Goal: Task Accomplishment & Management: Manage account settings

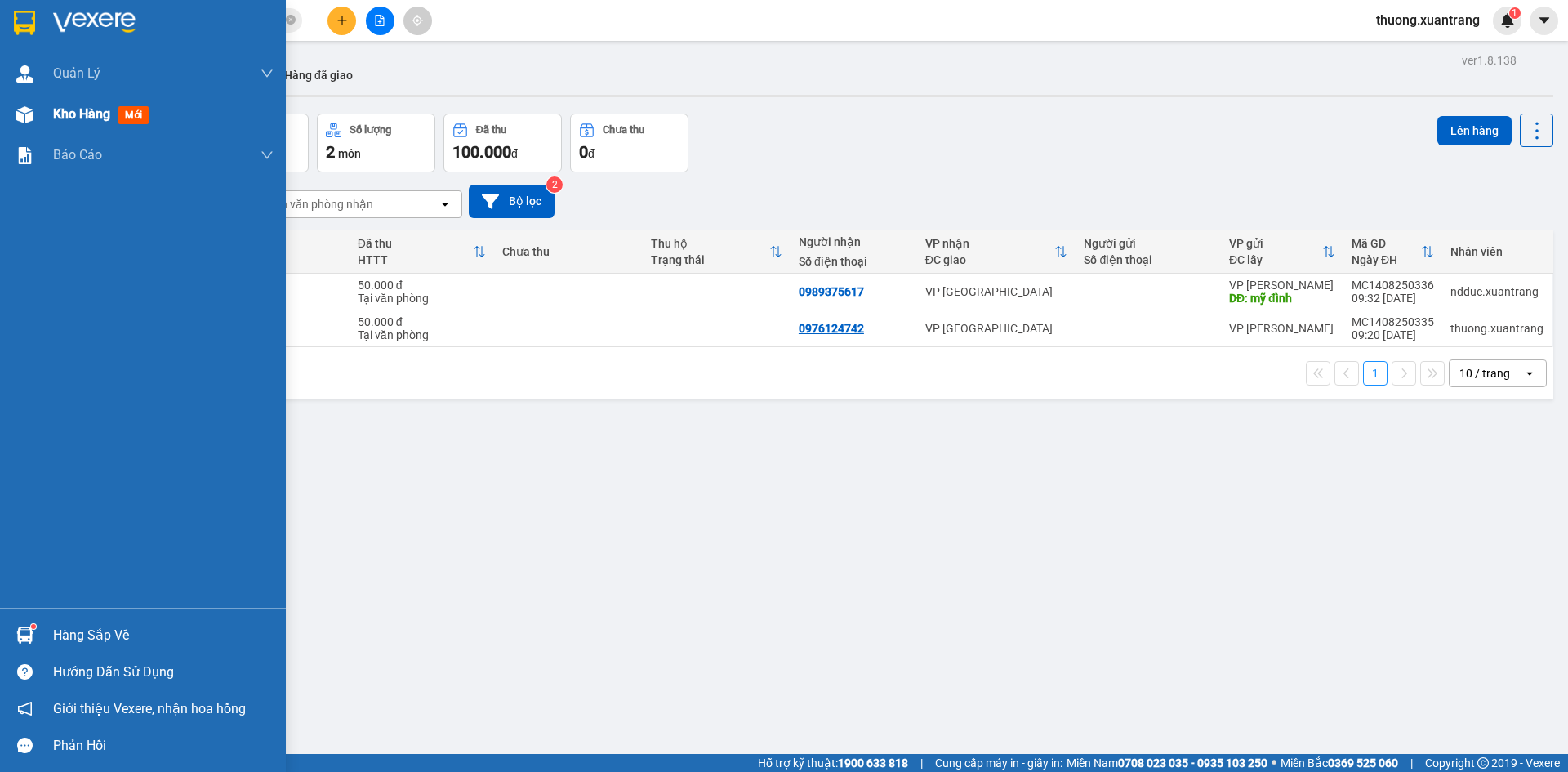
click at [32, 127] on div at bounding box center [25, 114] width 29 height 29
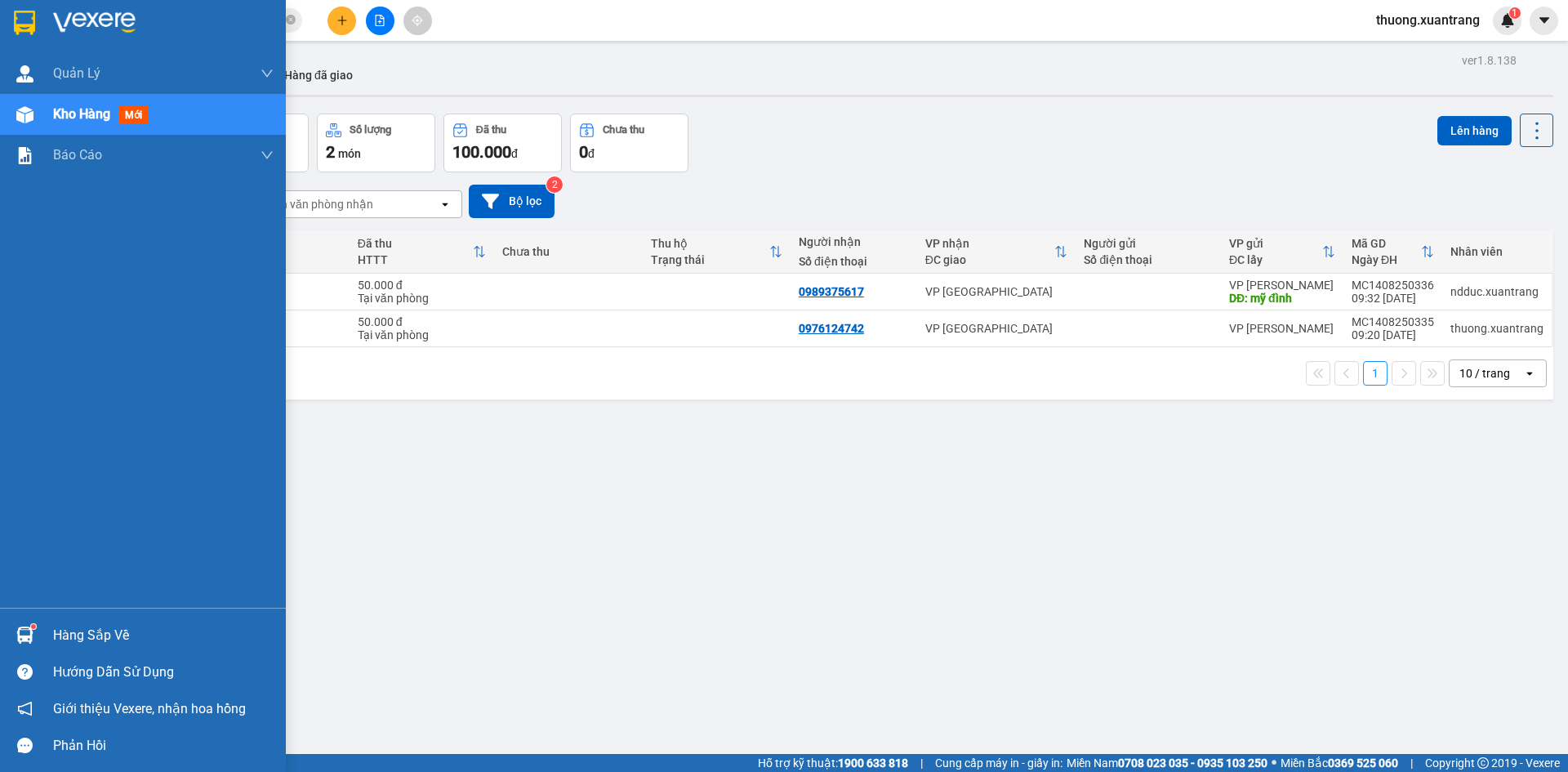
click at [45, 124] on div "Kho hàng mới" at bounding box center [143, 114] width 286 height 41
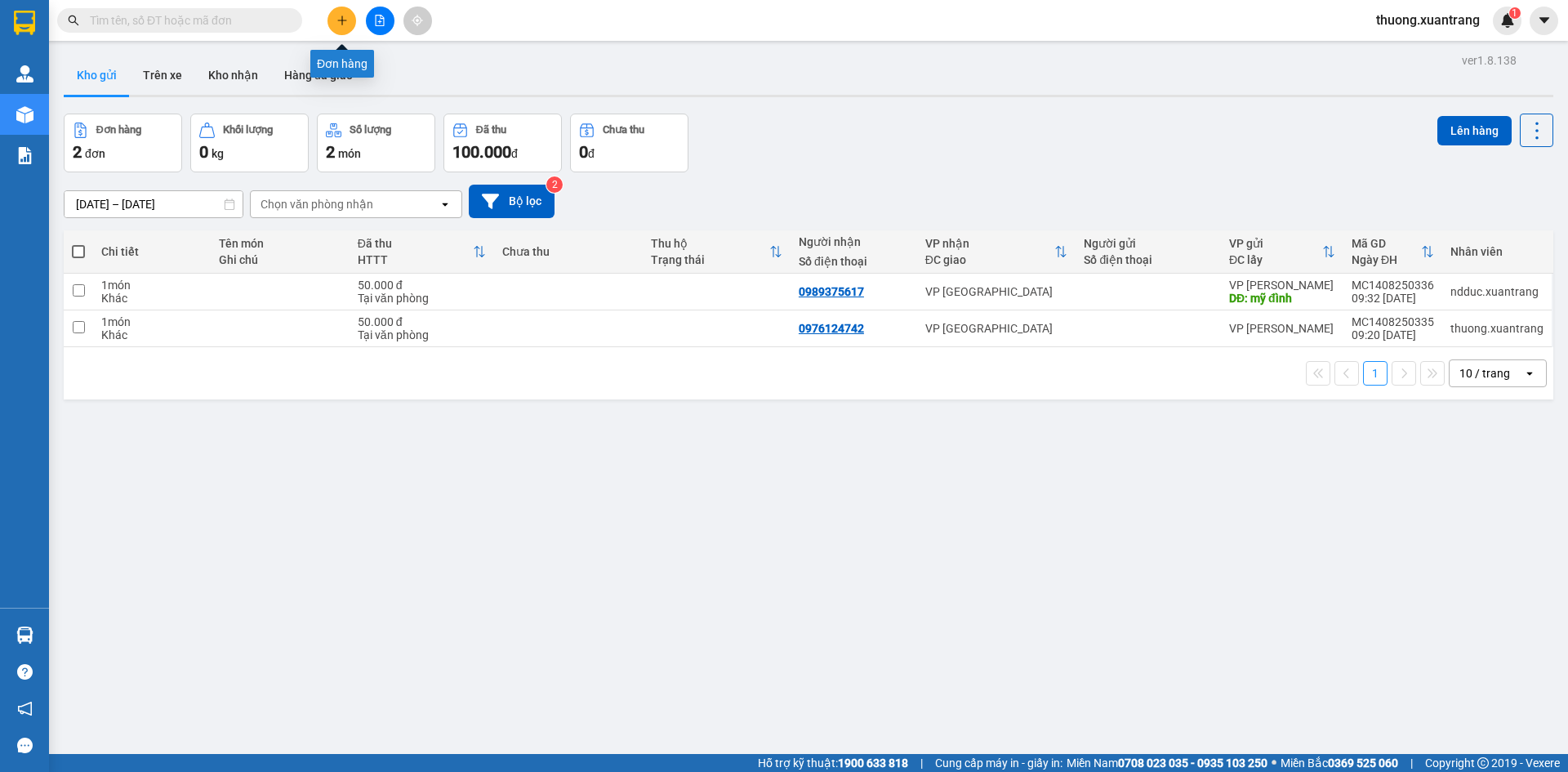
click at [337, 25] on icon "plus" at bounding box center [342, 21] width 12 height 12
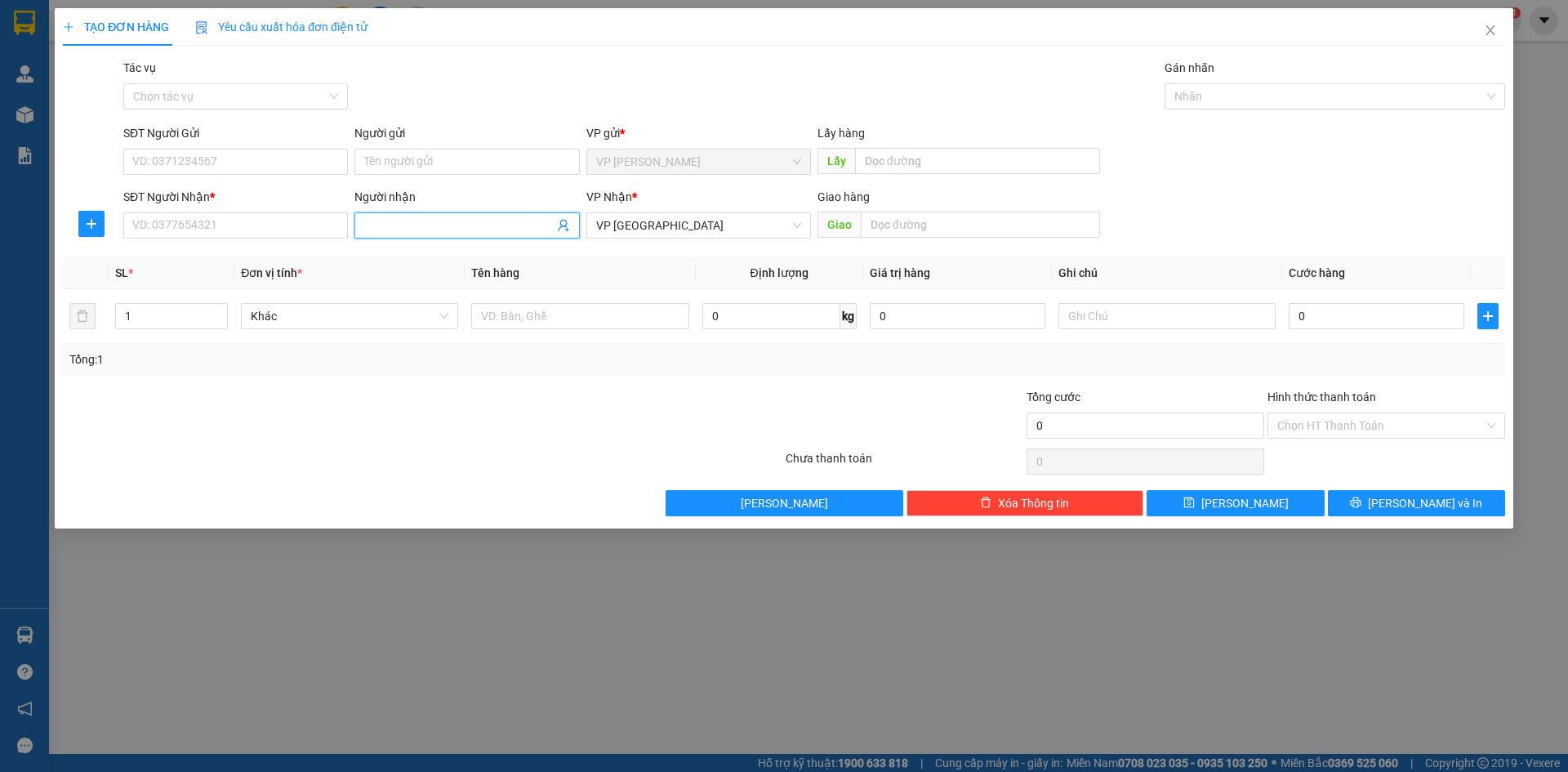
click at [397, 232] on input "Người nhận" at bounding box center [458, 226] width 189 height 18
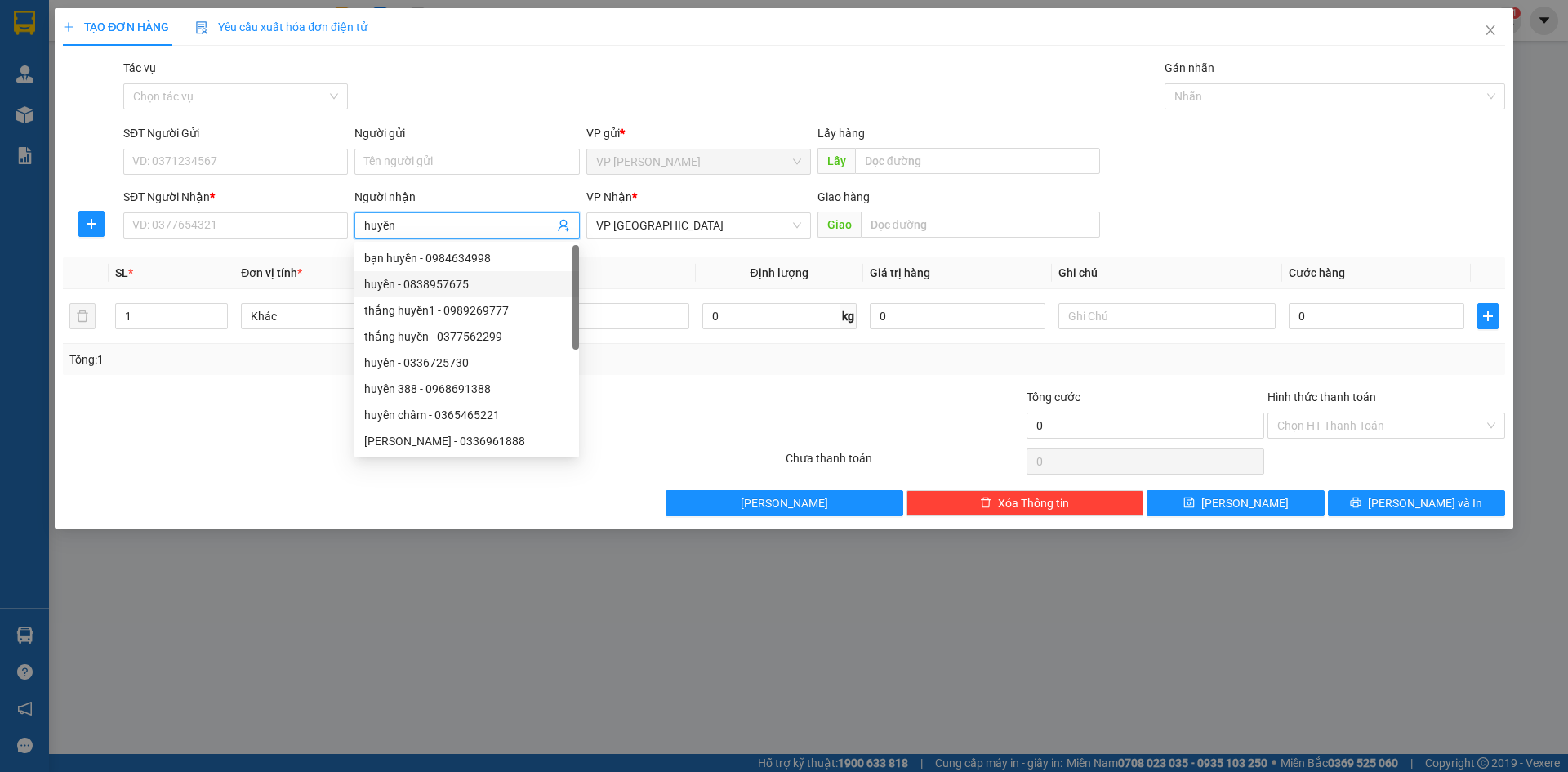
type input "huyền"
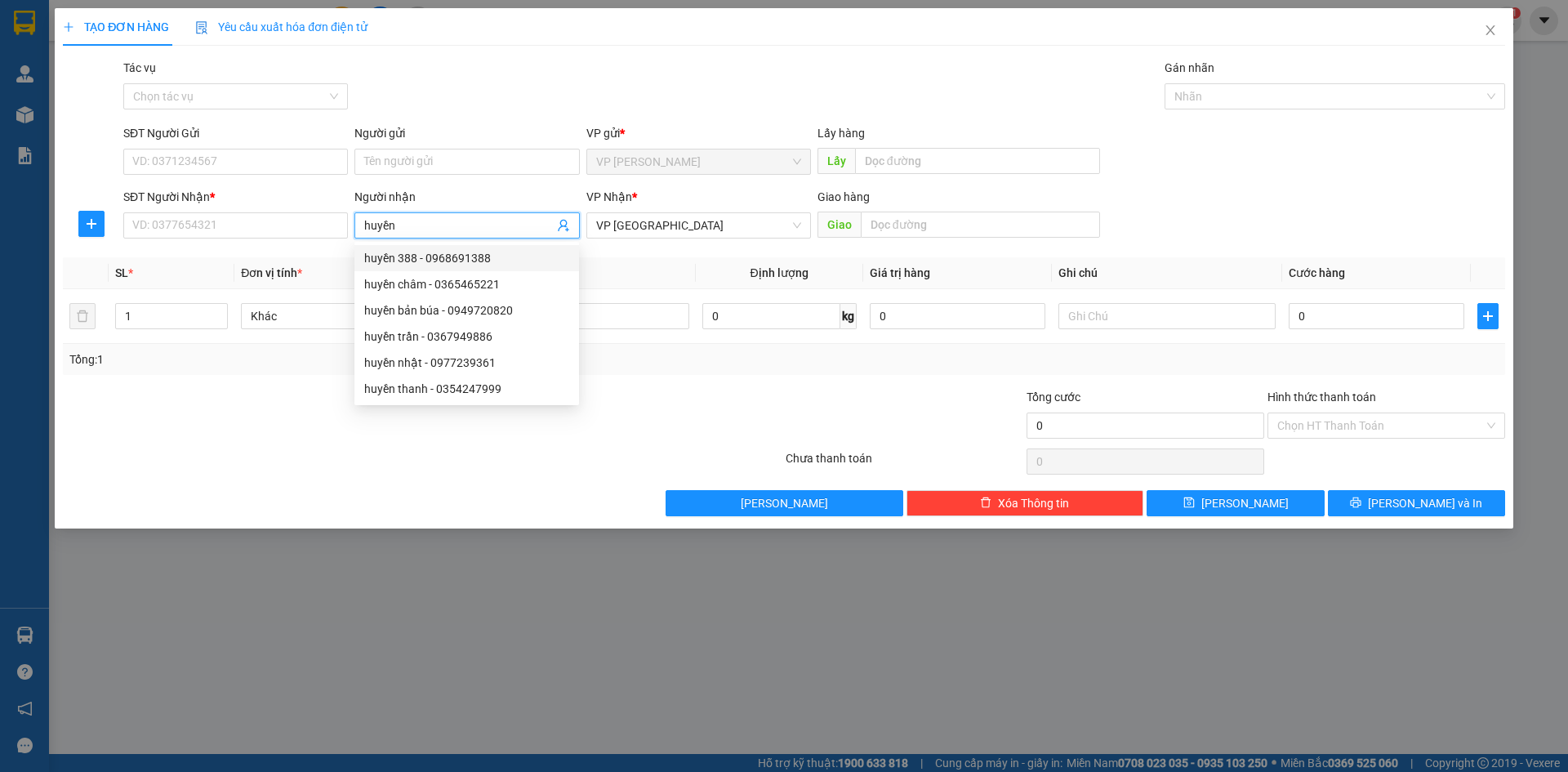
click at [480, 263] on div "huyền 388 - 0968691388" at bounding box center [466, 258] width 205 height 18
type input "0968691388"
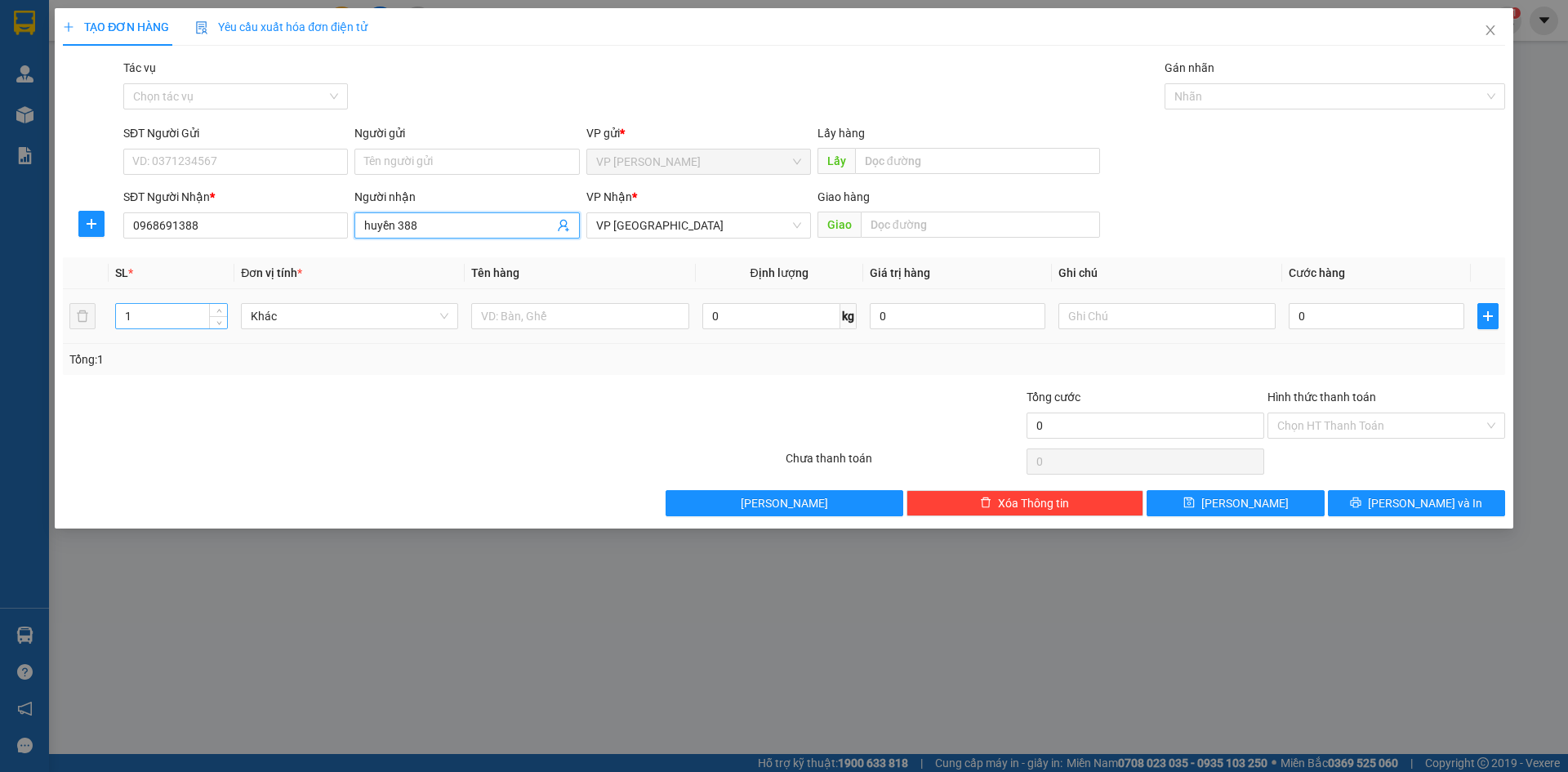
type input "huyền 388"
click at [84, 319] on tr "1 Khác 0 kg 0 0" at bounding box center [784, 317] width 1442 height 55
type input "3"
click at [1332, 309] on input "0" at bounding box center [1376, 316] width 175 height 26
type input "2"
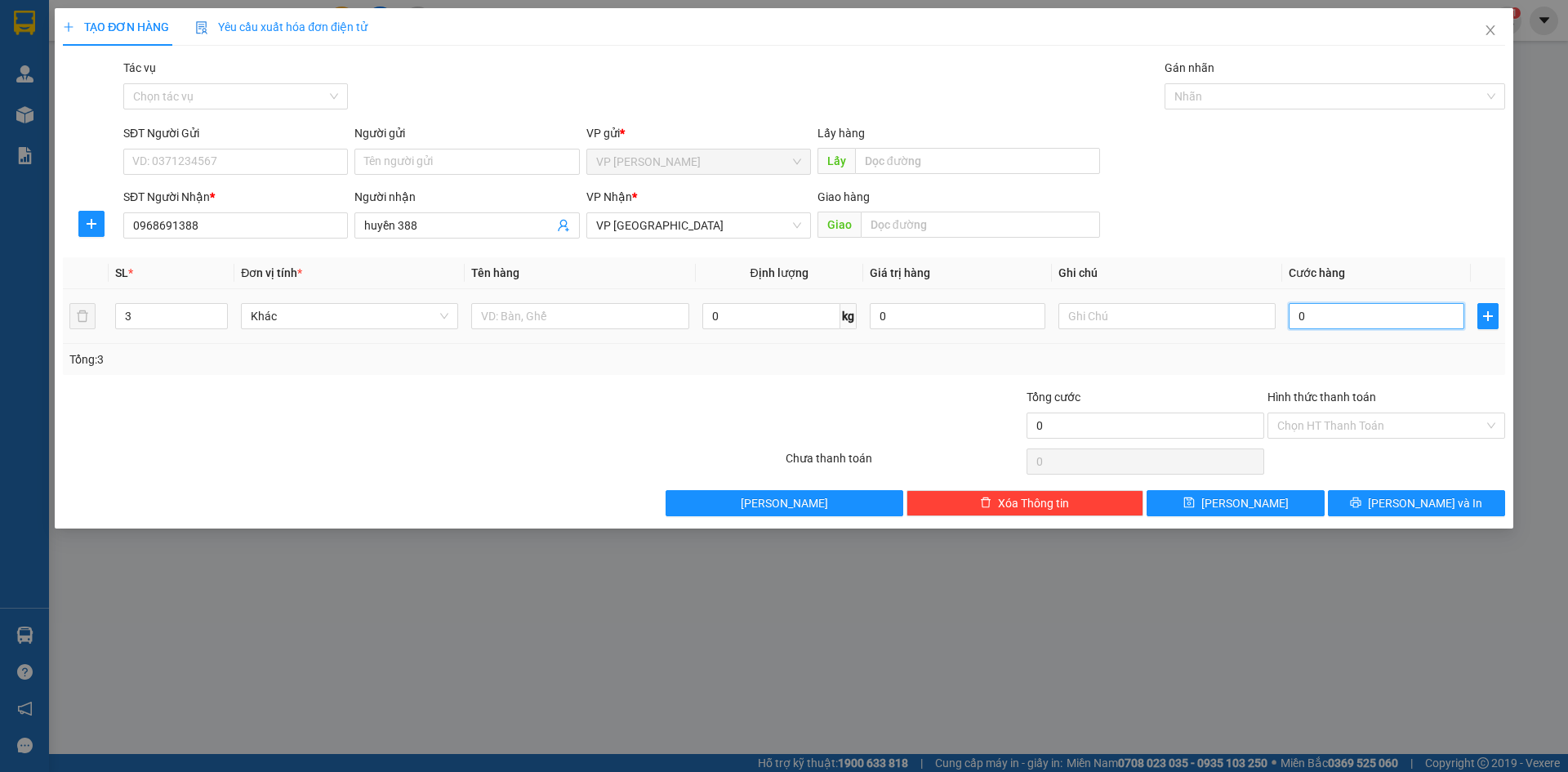
type input "2"
type input "24"
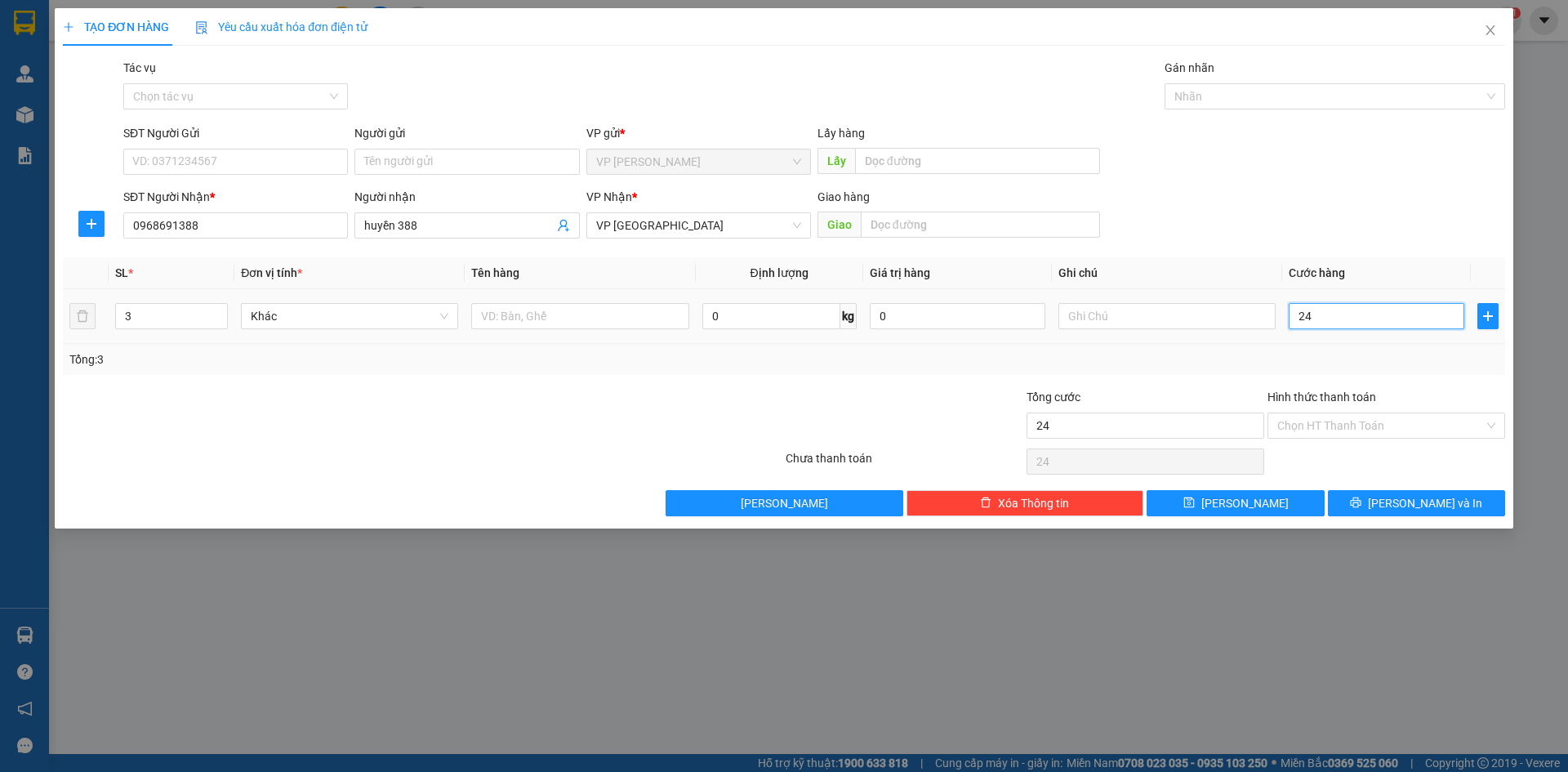
type input "240"
type input "2.400"
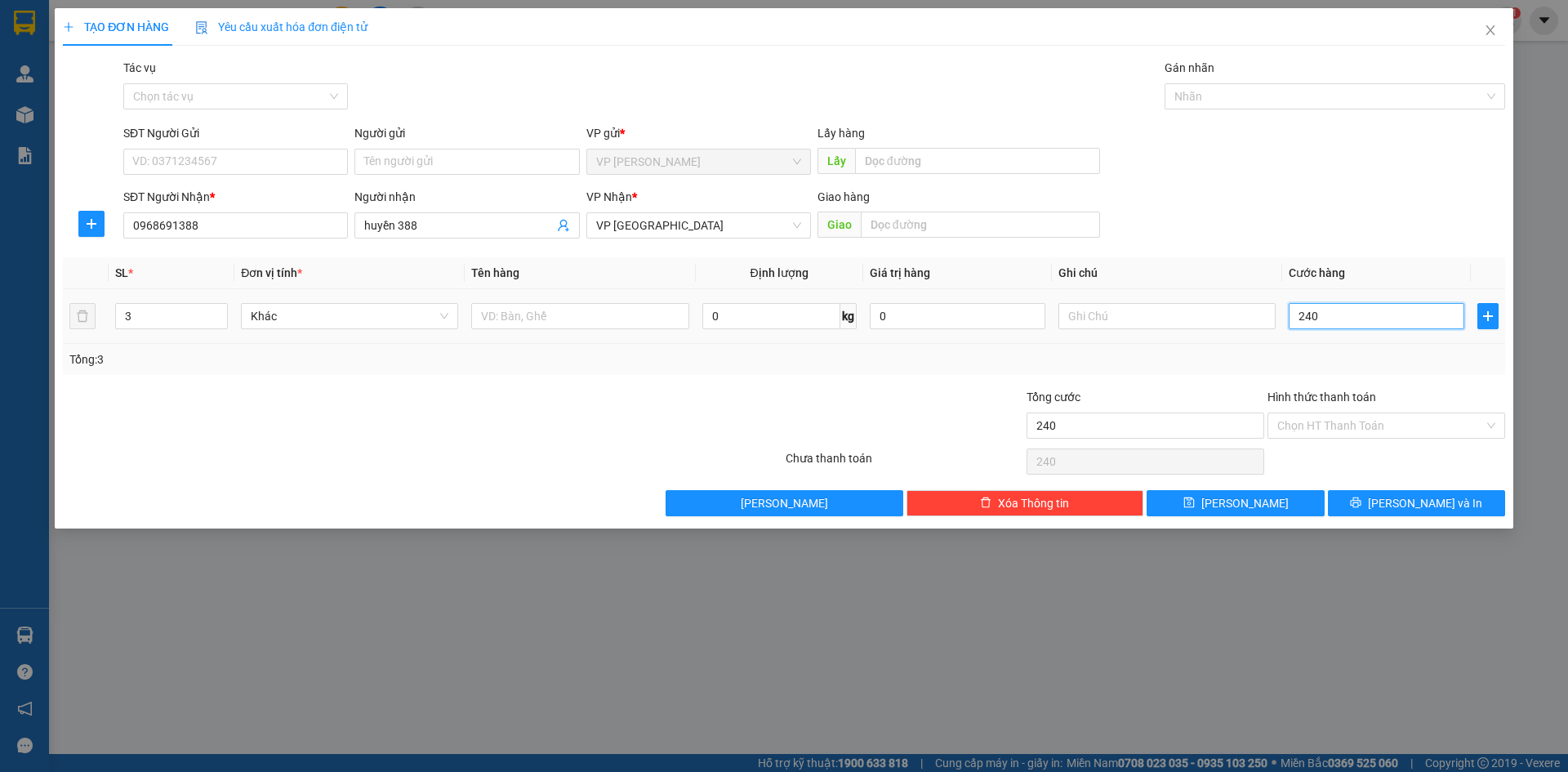
type input "2.400"
type input "24.000"
type input "240.000"
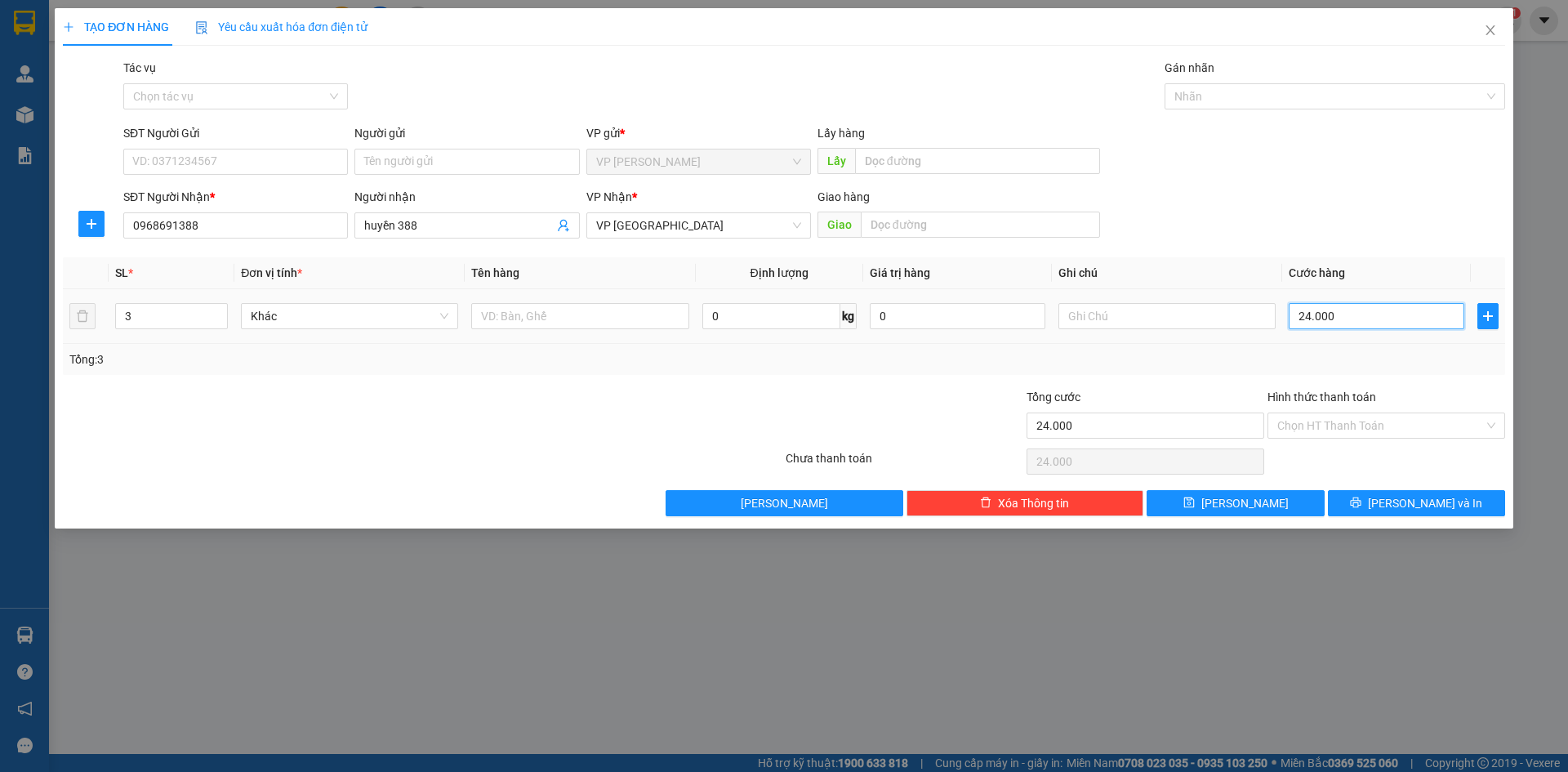
type input "240.000"
click at [1319, 420] on input "Hình thức thanh toán" at bounding box center [1381, 426] width 207 height 25
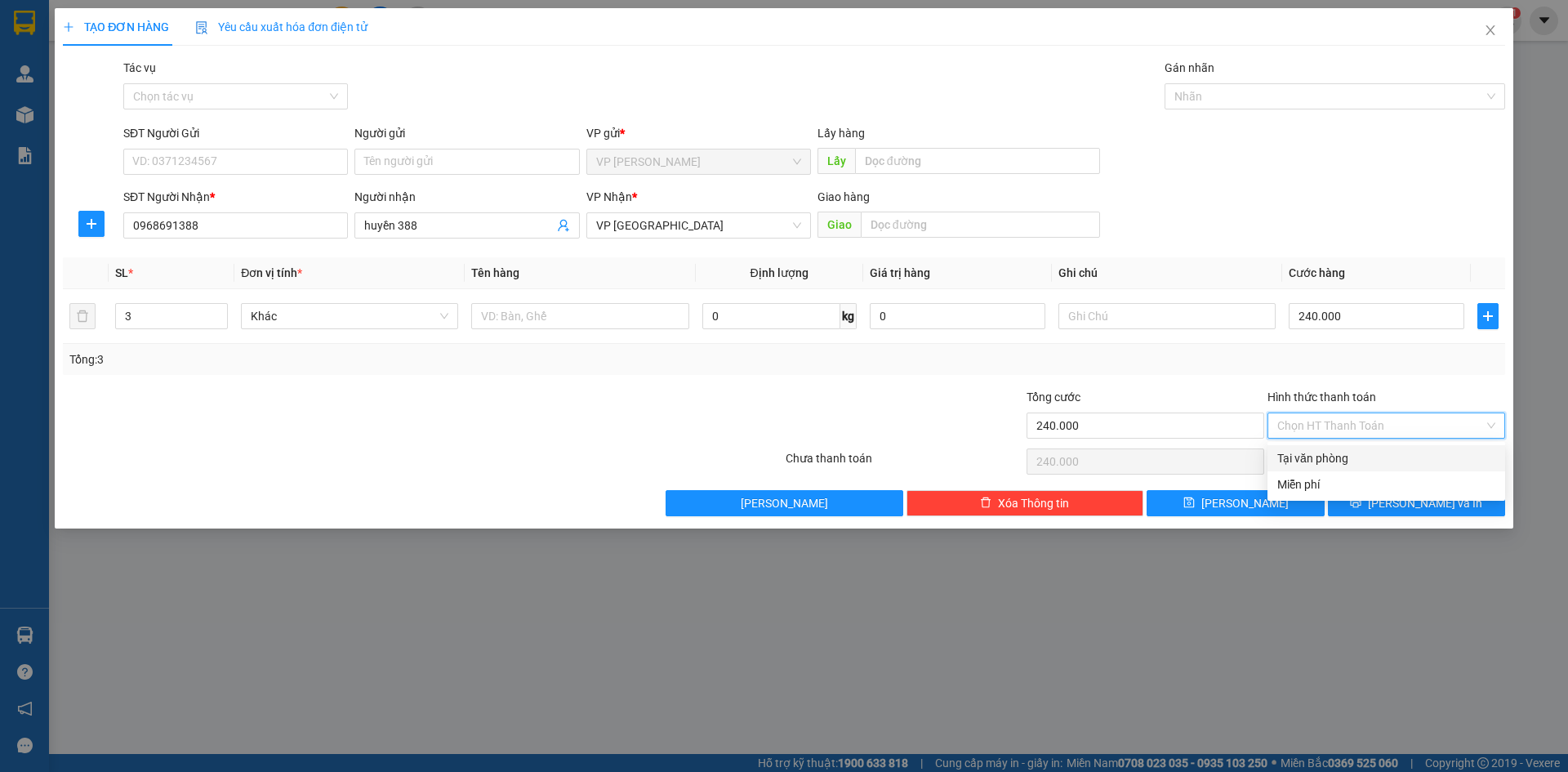
click at [1324, 459] on div "Tại văn phòng" at bounding box center [1387, 458] width 218 height 18
type input "0"
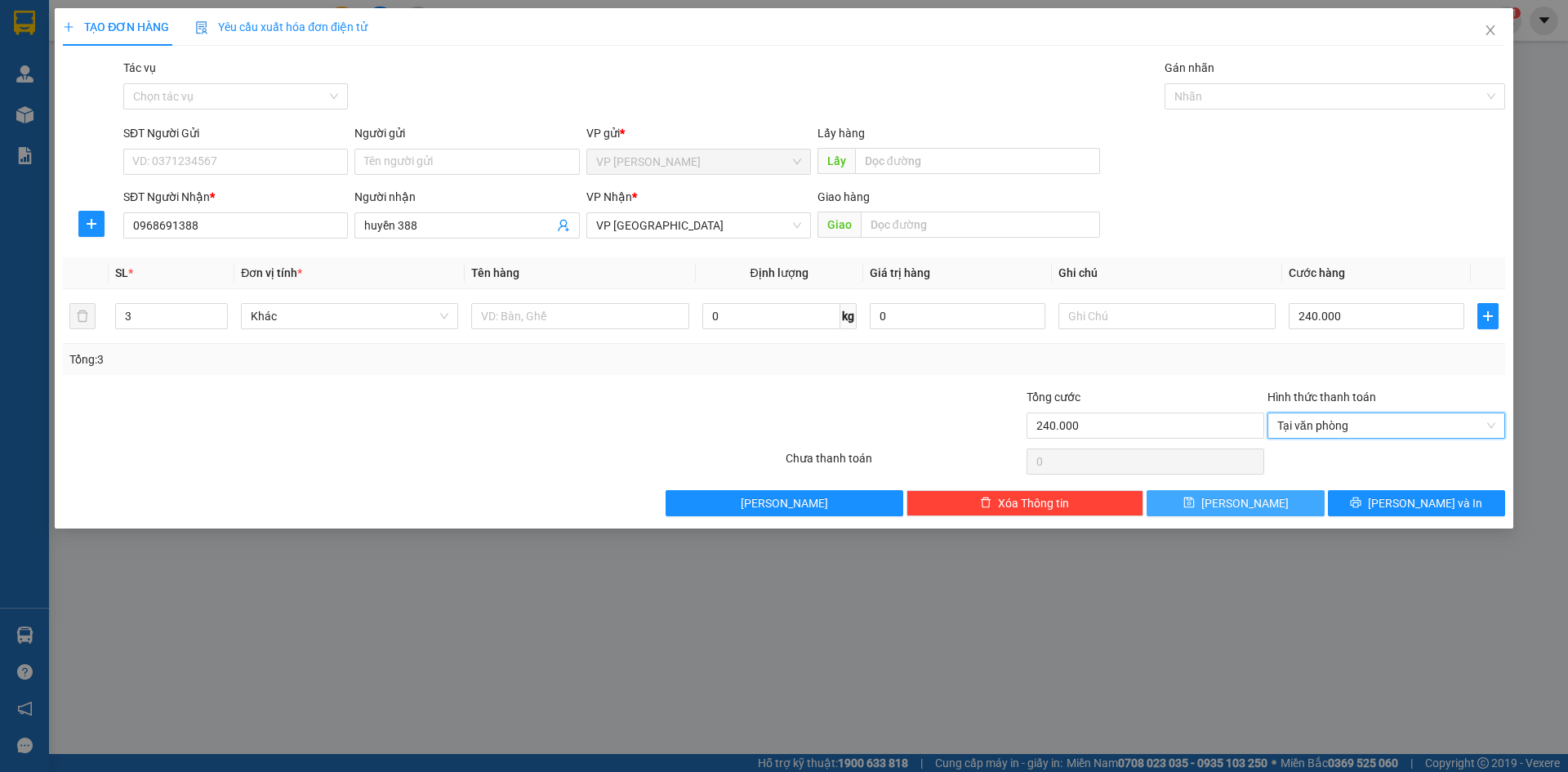
click at [1285, 496] on button "[PERSON_NAME]" at bounding box center [1236, 504] width 177 height 26
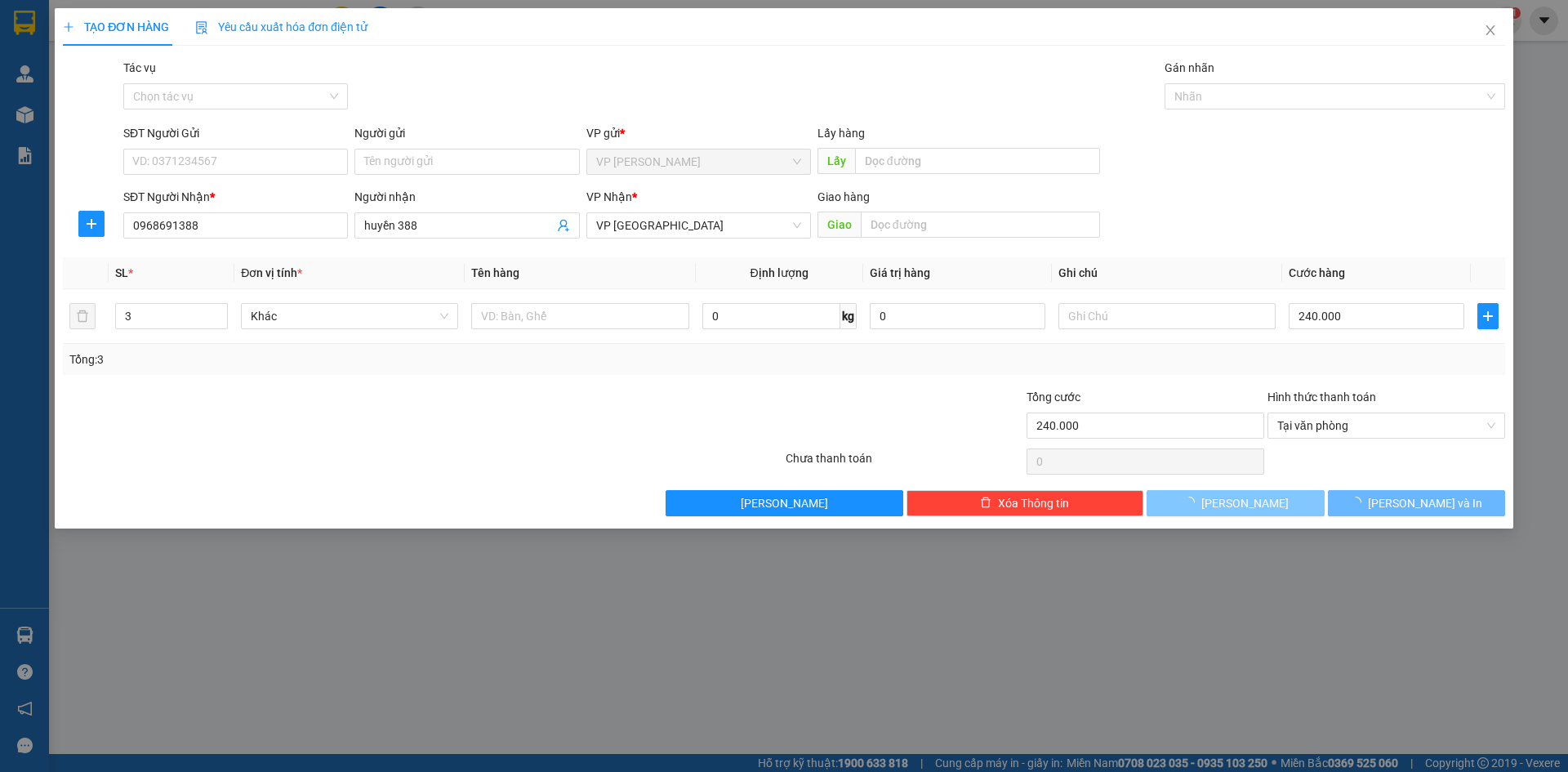
type input "1"
type input "0"
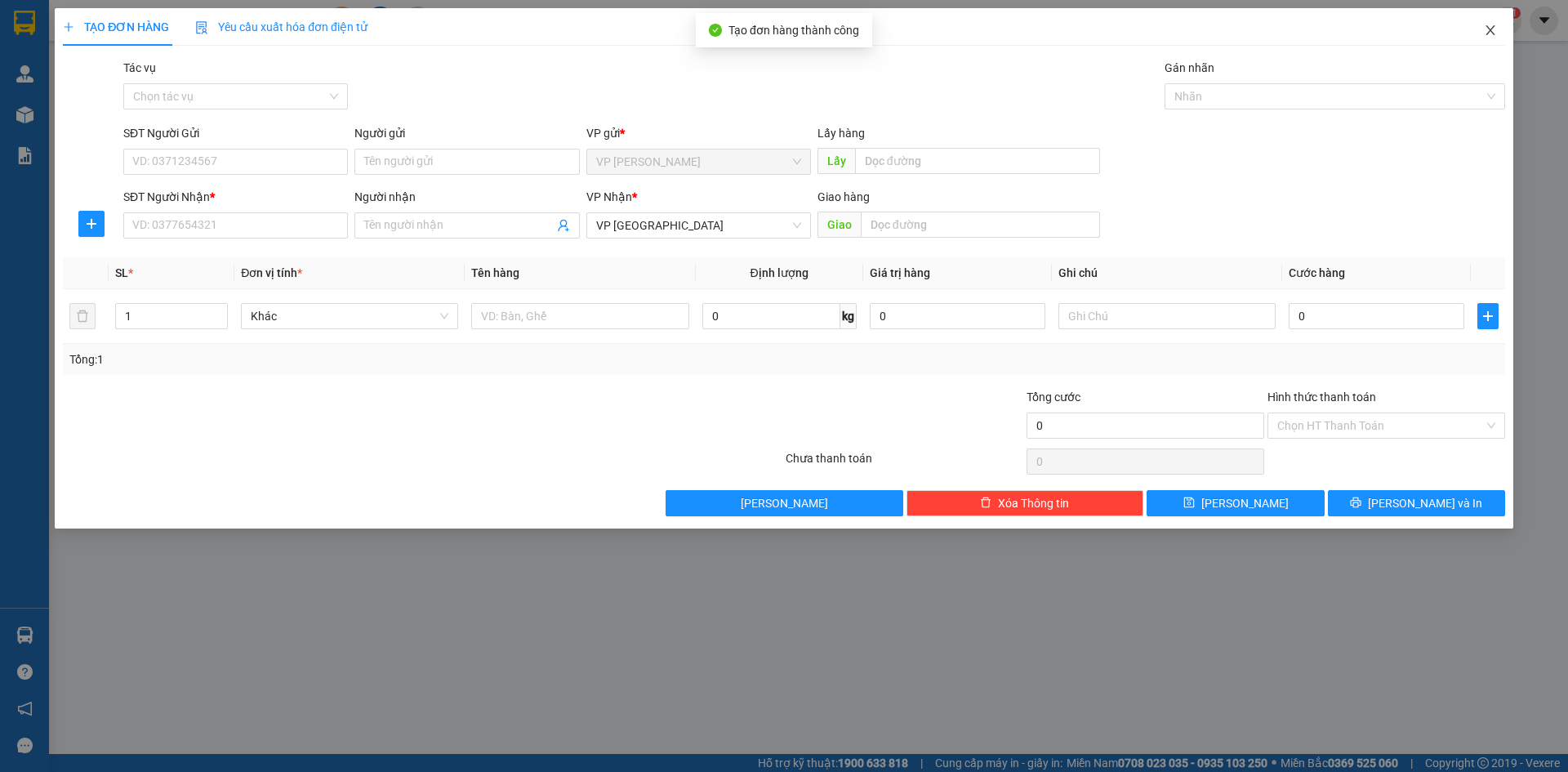
click at [1498, 31] on span "Close" at bounding box center [1490, 31] width 45 height 46
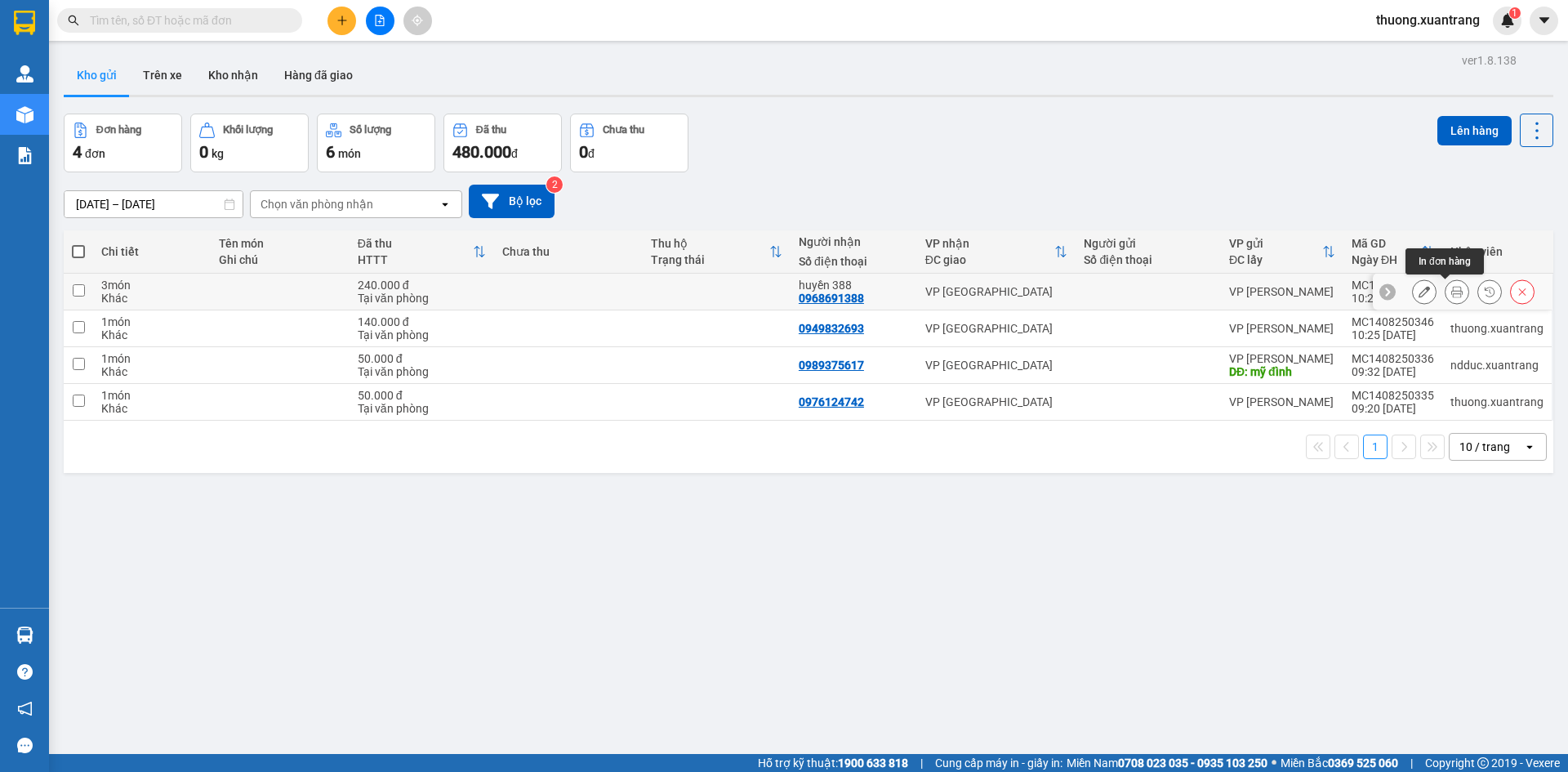
click at [1451, 294] on icon at bounding box center [1457, 292] width 12 height 12
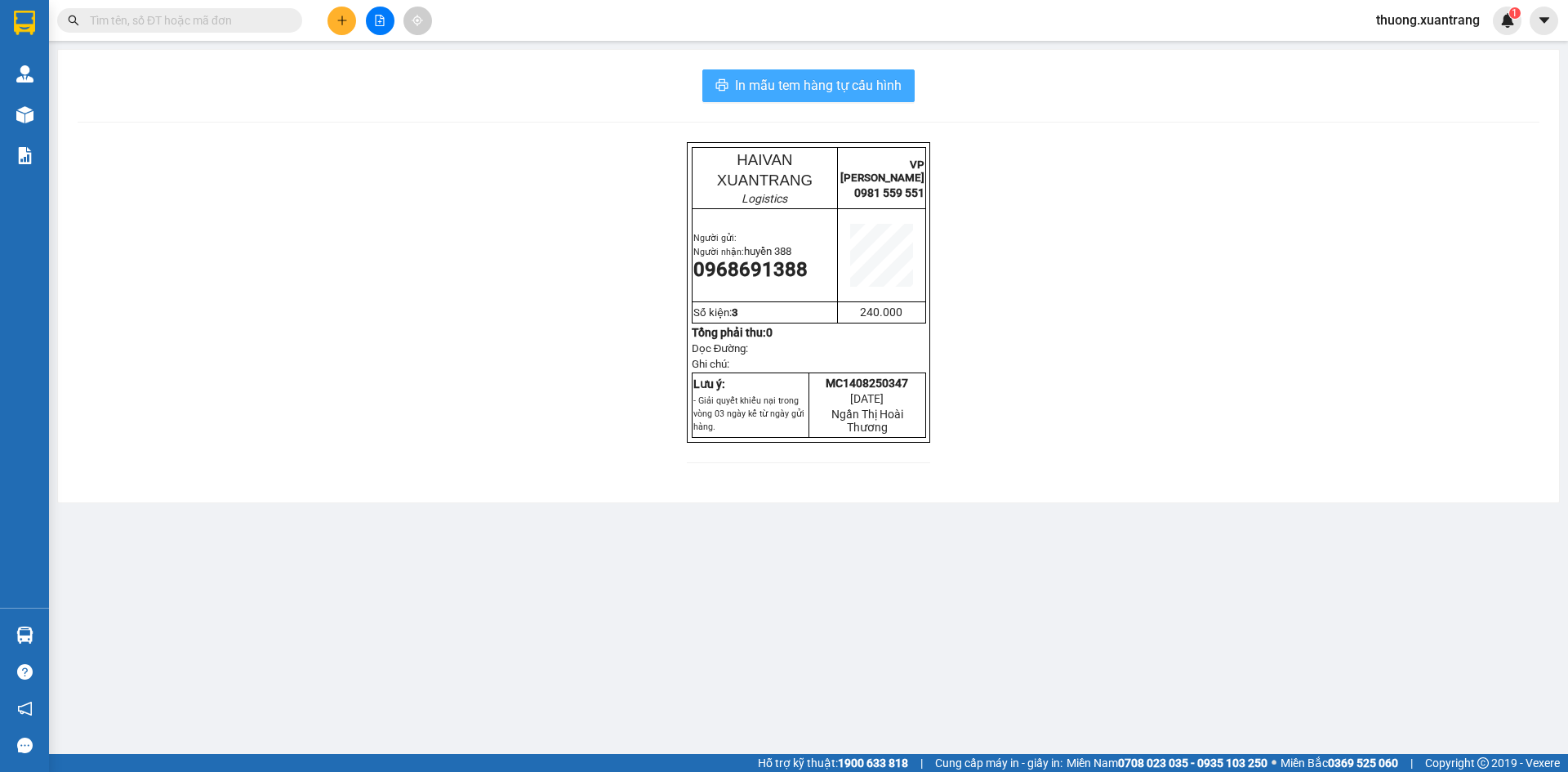
click at [844, 85] on span "In mẫu tem hàng tự cấu hình" at bounding box center [818, 85] width 166 height 21
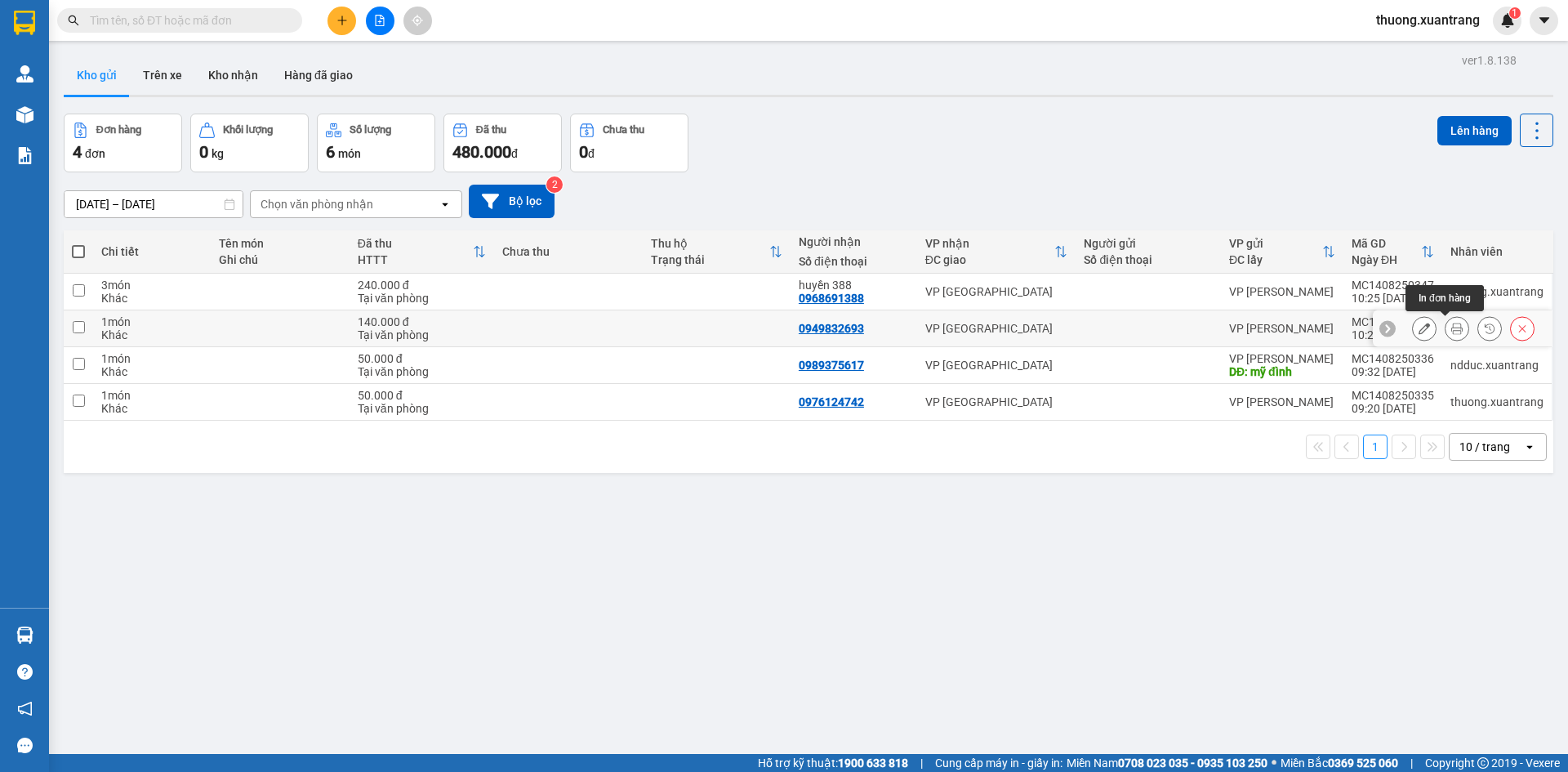
click at [1451, 332] on icon at bounding box center [1457, 328] width 12 height 12
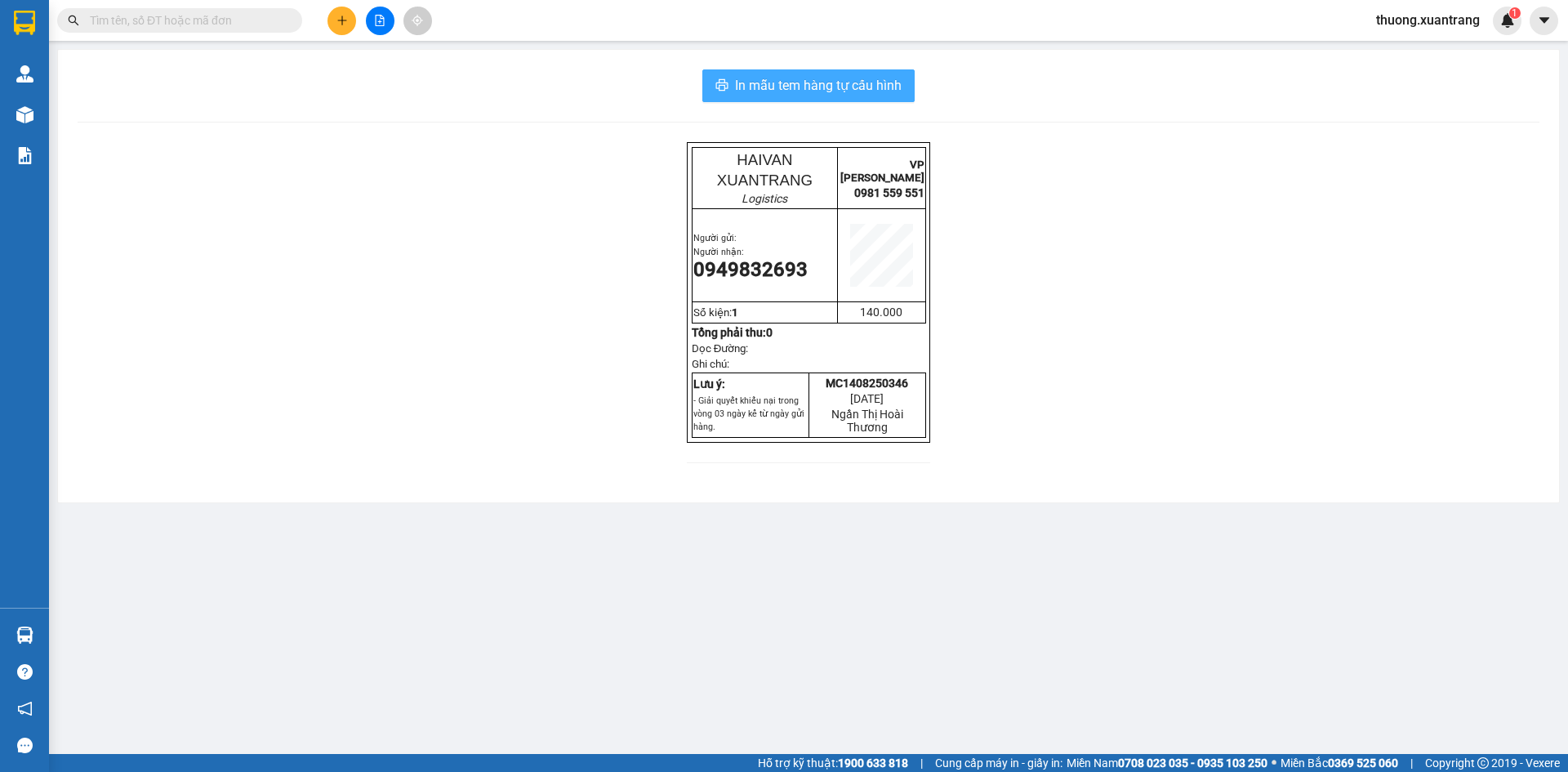
click at [871, 84] on span "In mẫu tem hàng tự cấu hình" at bounding box center [818, 85] width 166 height 21
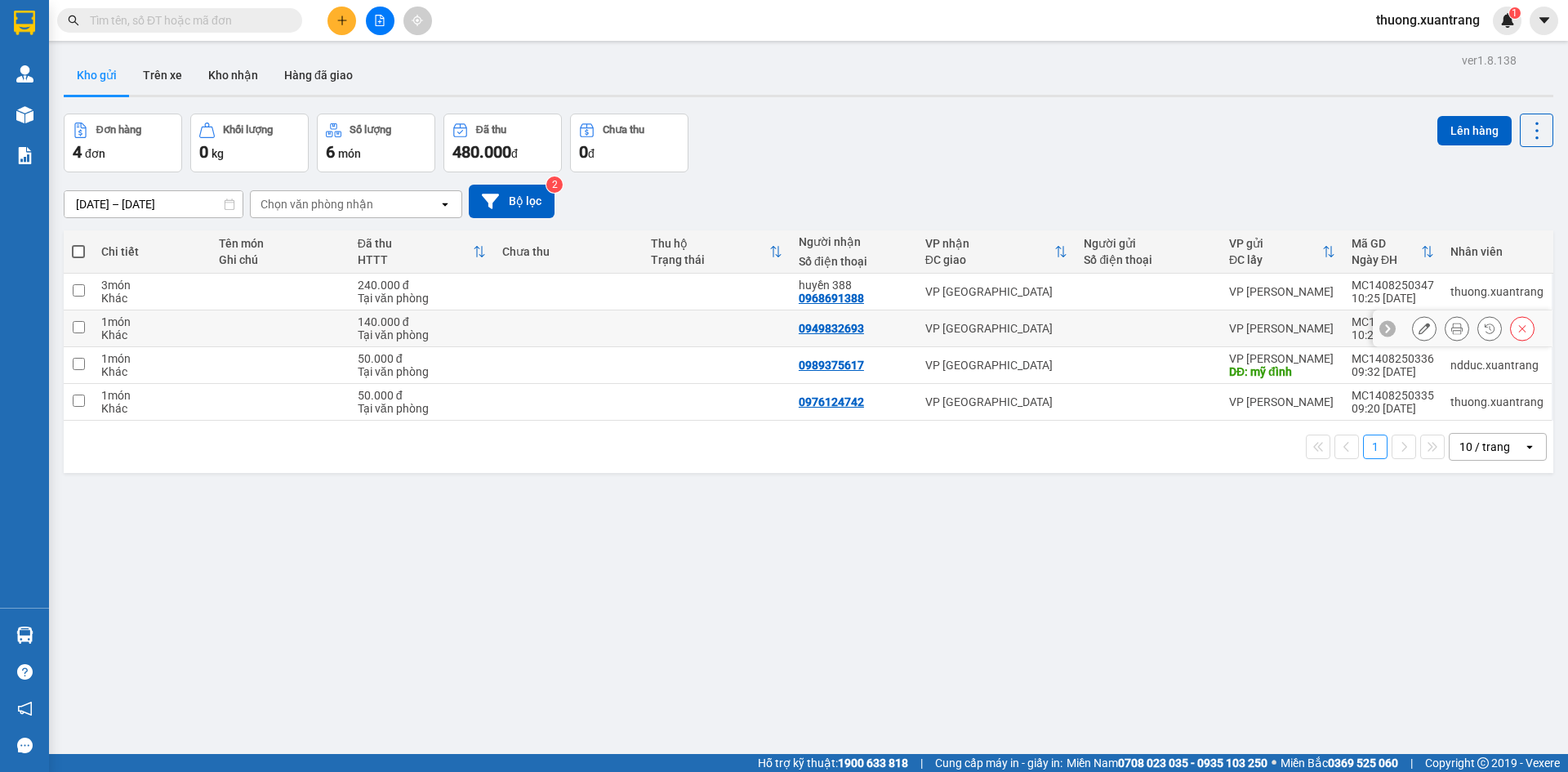
click at [1418, 328] on icon at bounding box center [1424, 328] width 12 height 12
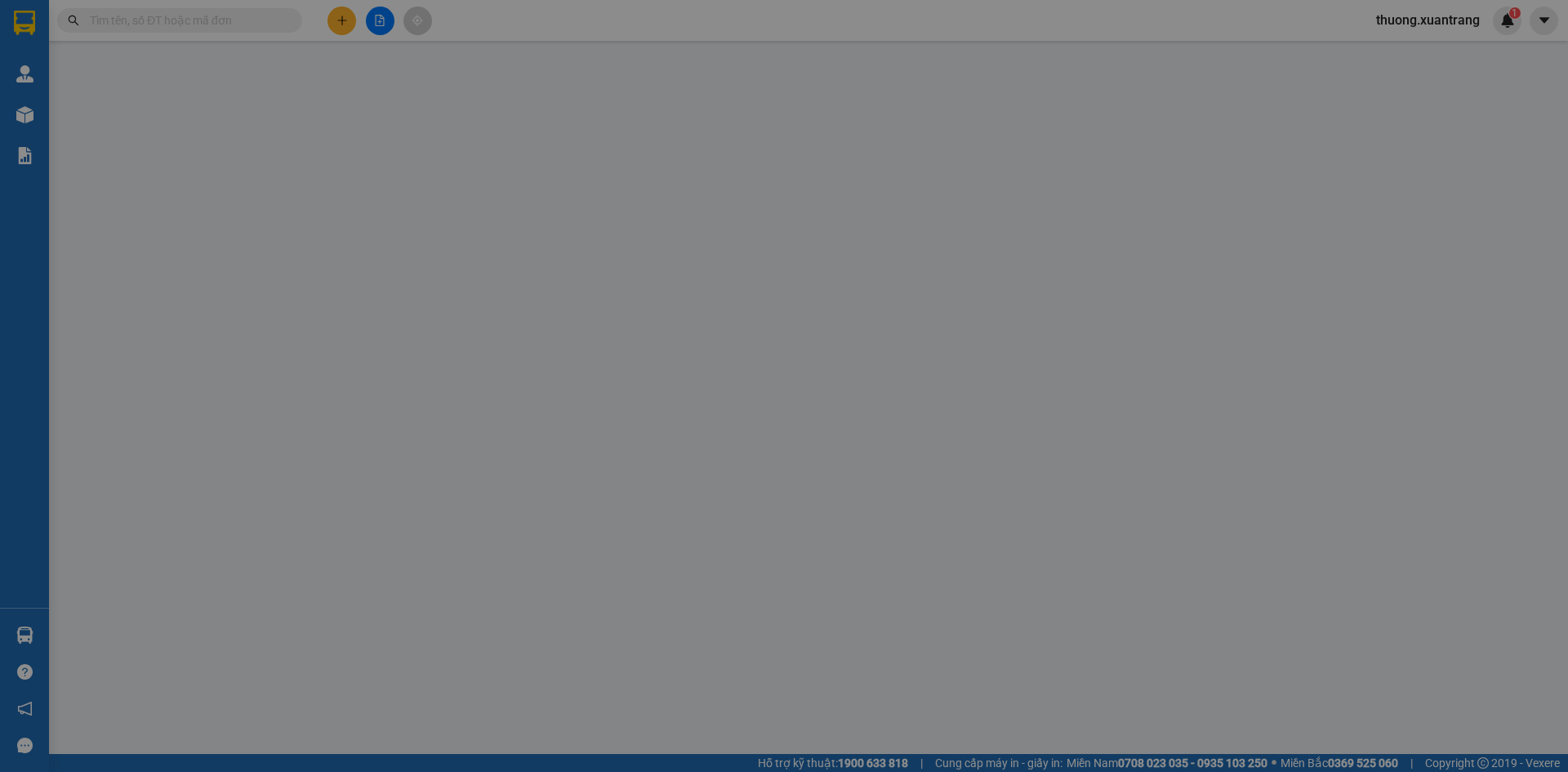
type input "0949832693"
type input "140.000"
type input "0"
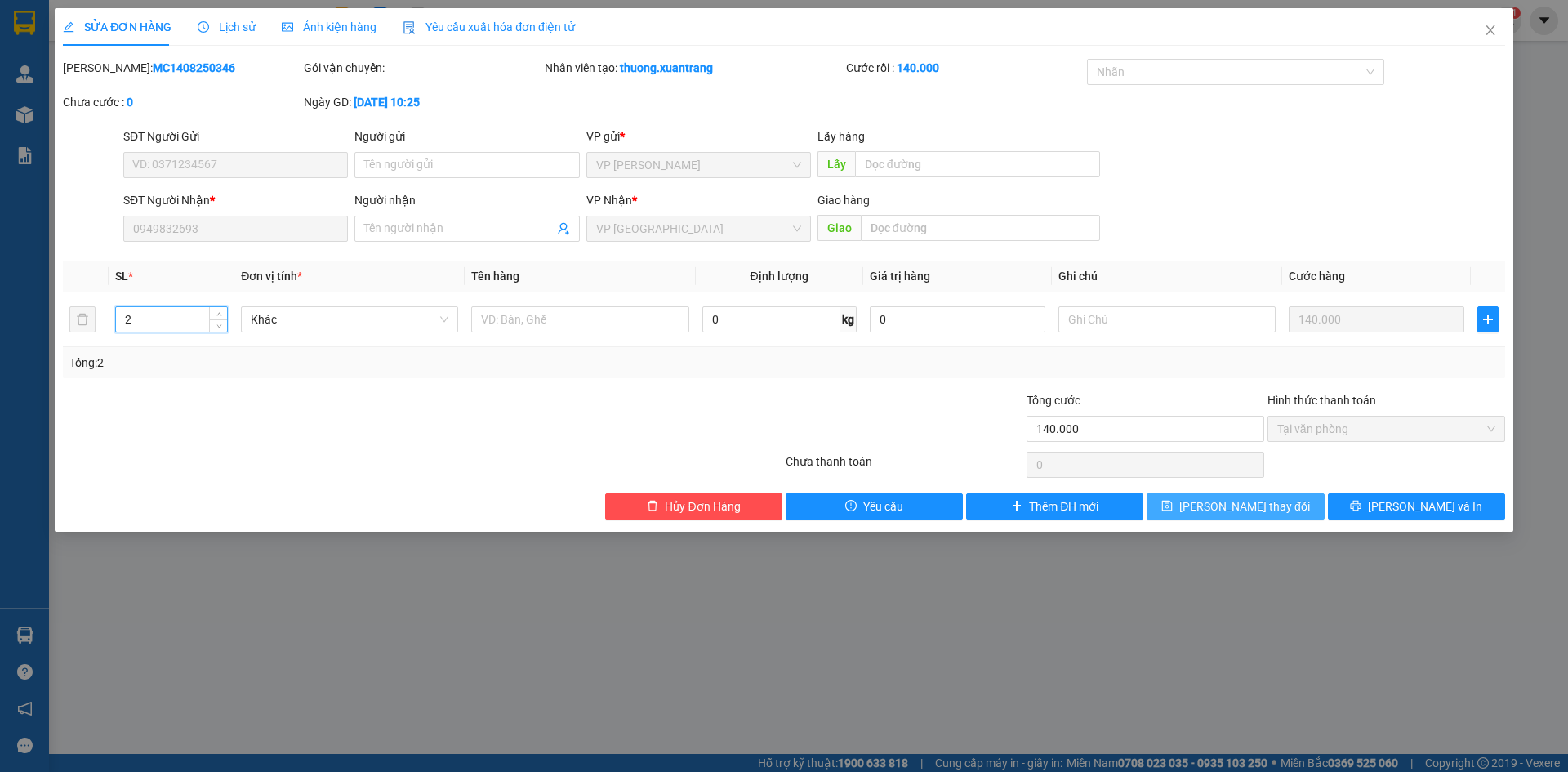
type input "2"
click at [1217, 513] on span "[PERSON_NAME] thay đổi" at bounding box center [1245, 506] width 131 height 18
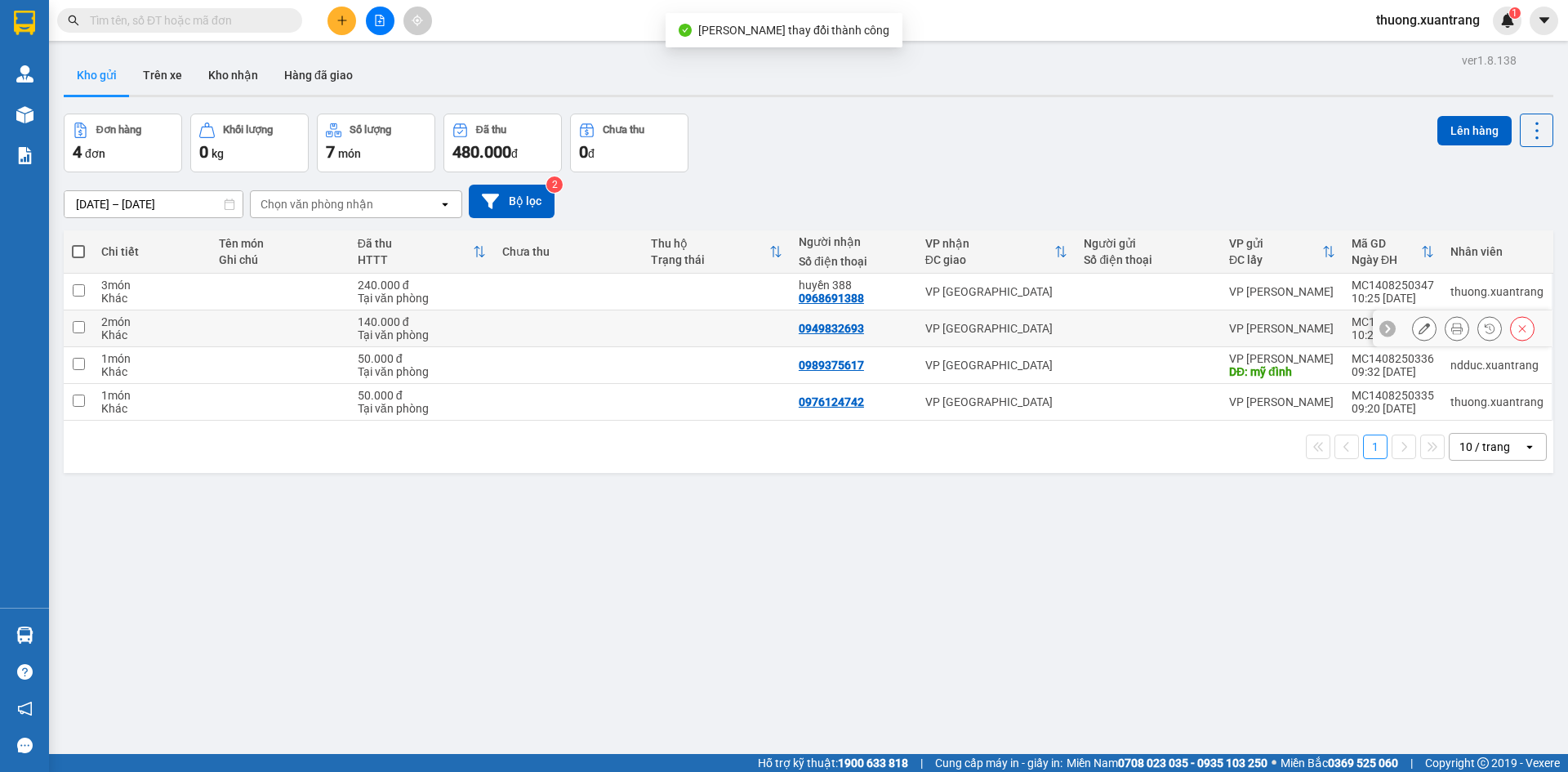
click at [1451, 328] on icon at bounding box center [1457, 328] width 12 height 12
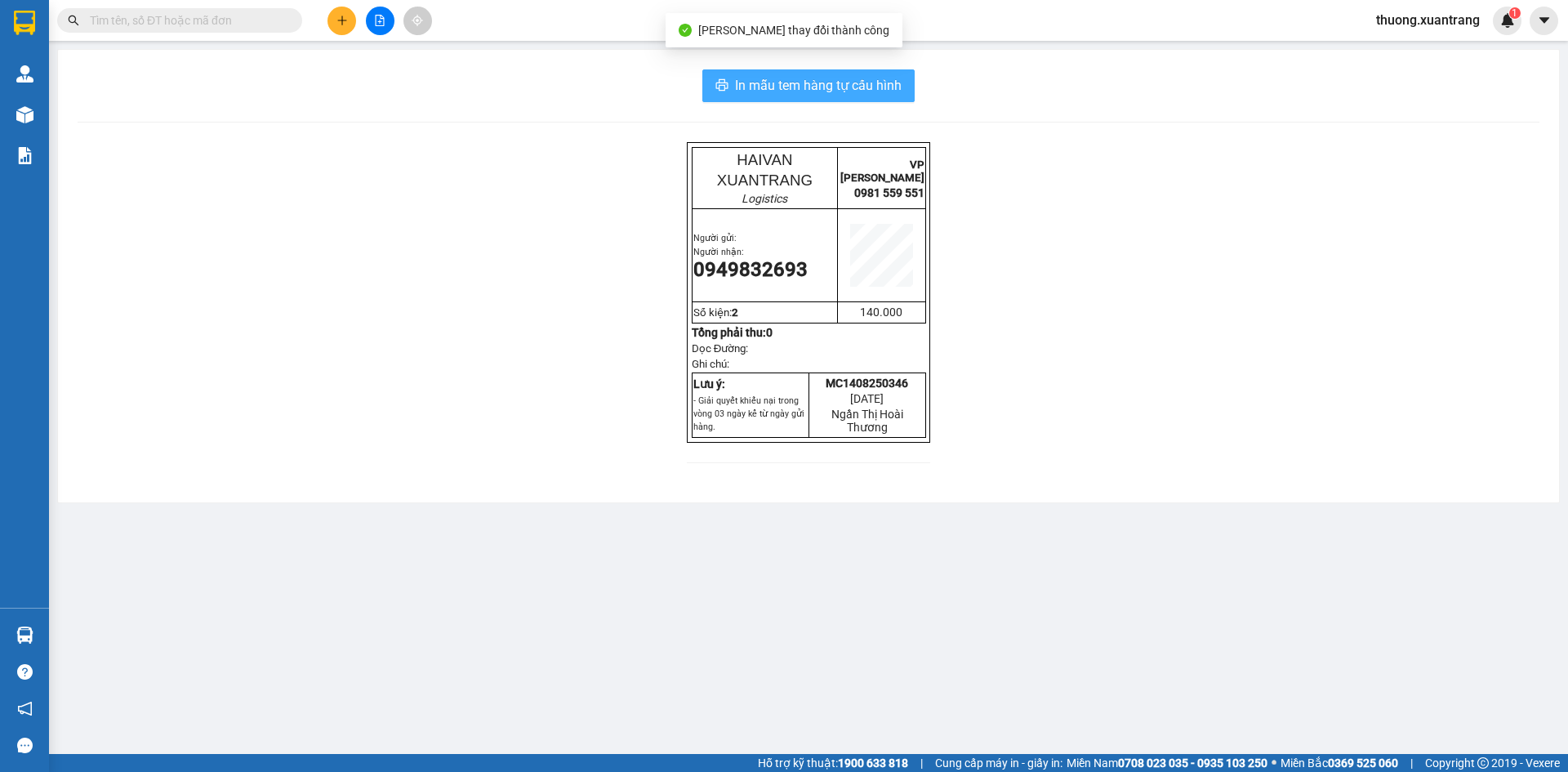
click at [856, 71] on button "In mẫu tem hàng tự cấu hình" at bounding box center [808, 86] width 213 height 33
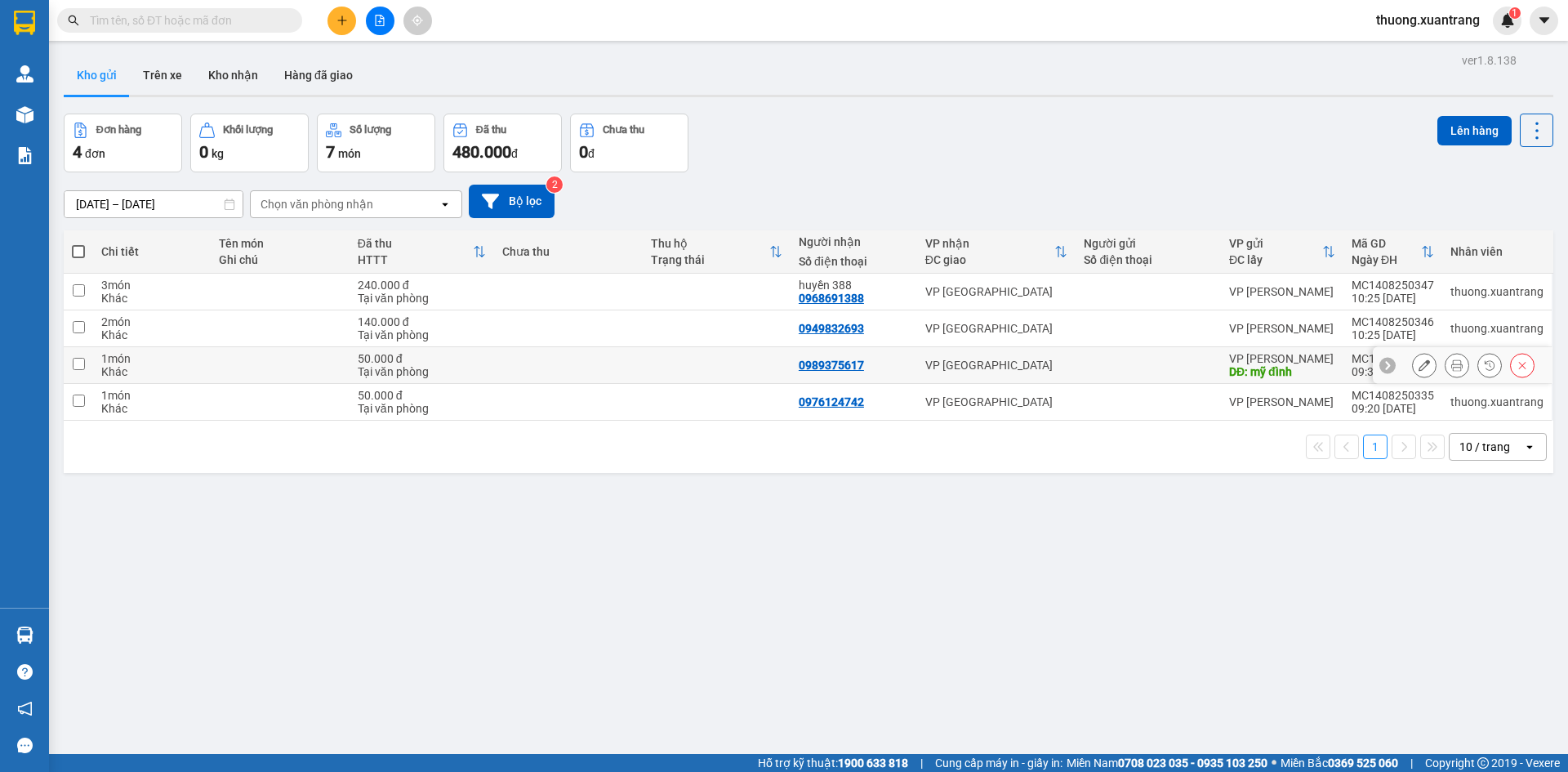
click at [1092, 362] on div at bounding box center [1149, 366] width 129 height 13
checkbox input "true"
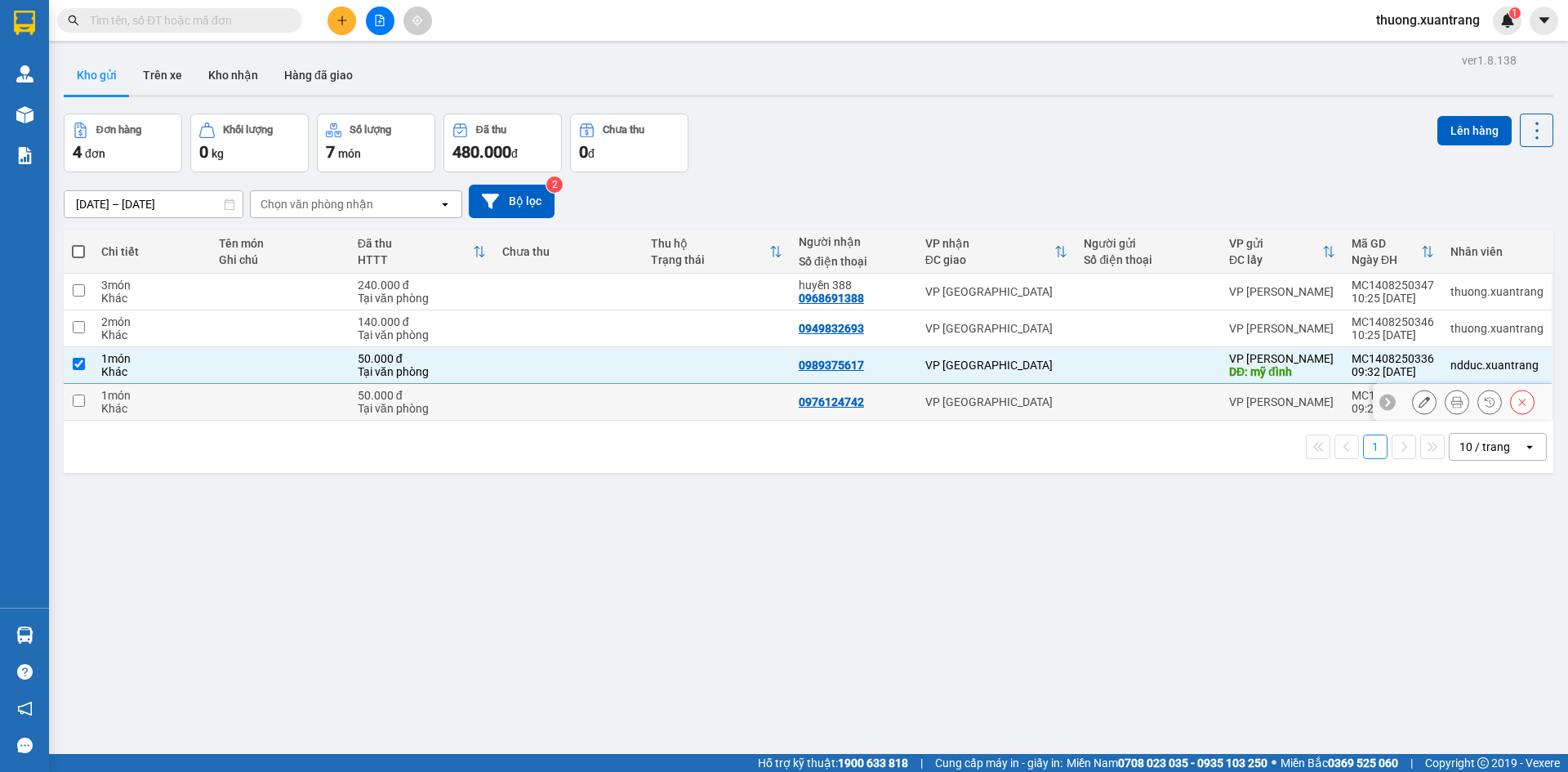
click at [1088, 415] on td at bounding box center [1149, 402] width 146 height 36
checkbox input "true"
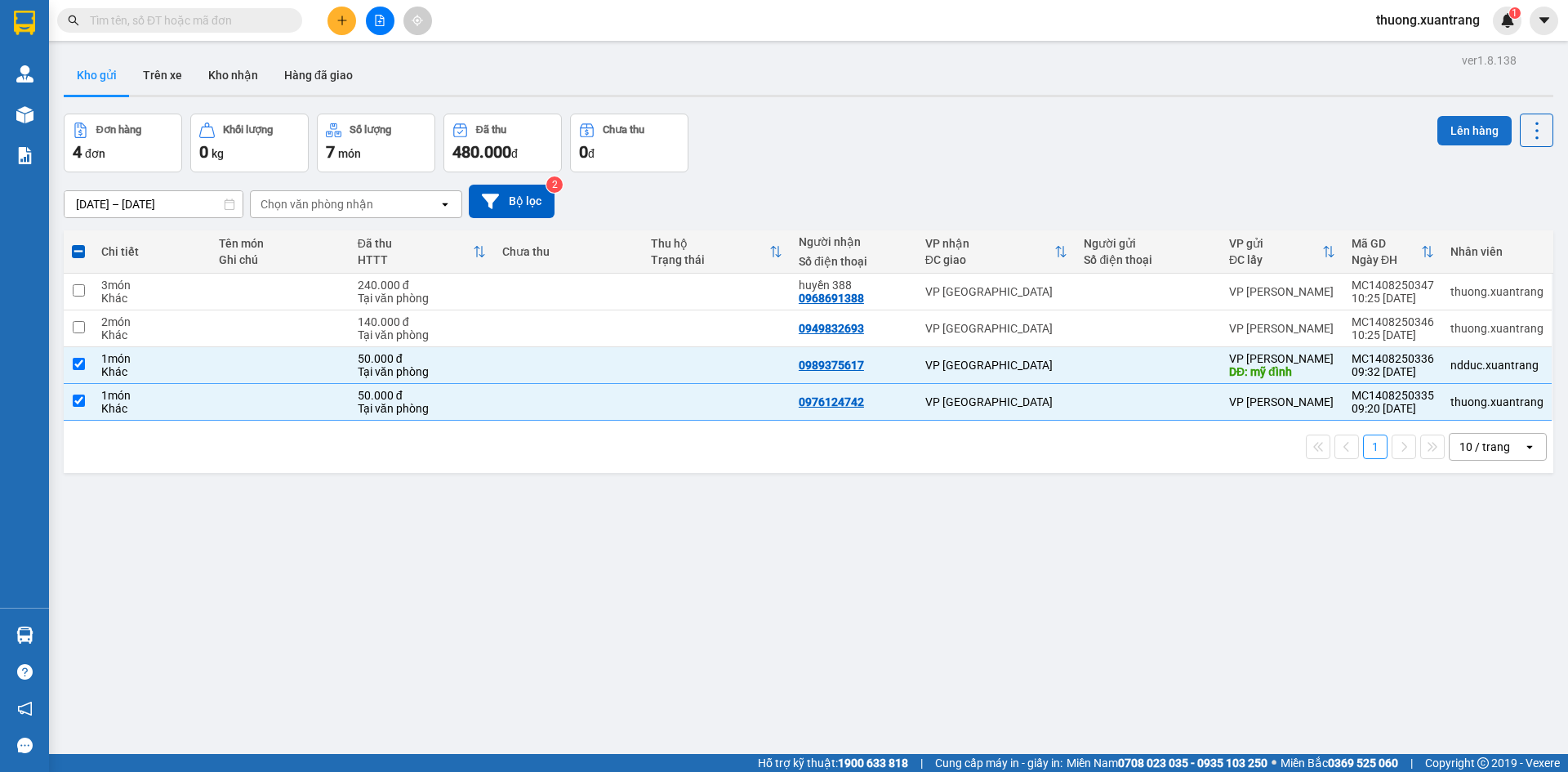
click at [1437, 131] on button "Lên hàng" at bounding box center [1475, 131] width 74 height 30
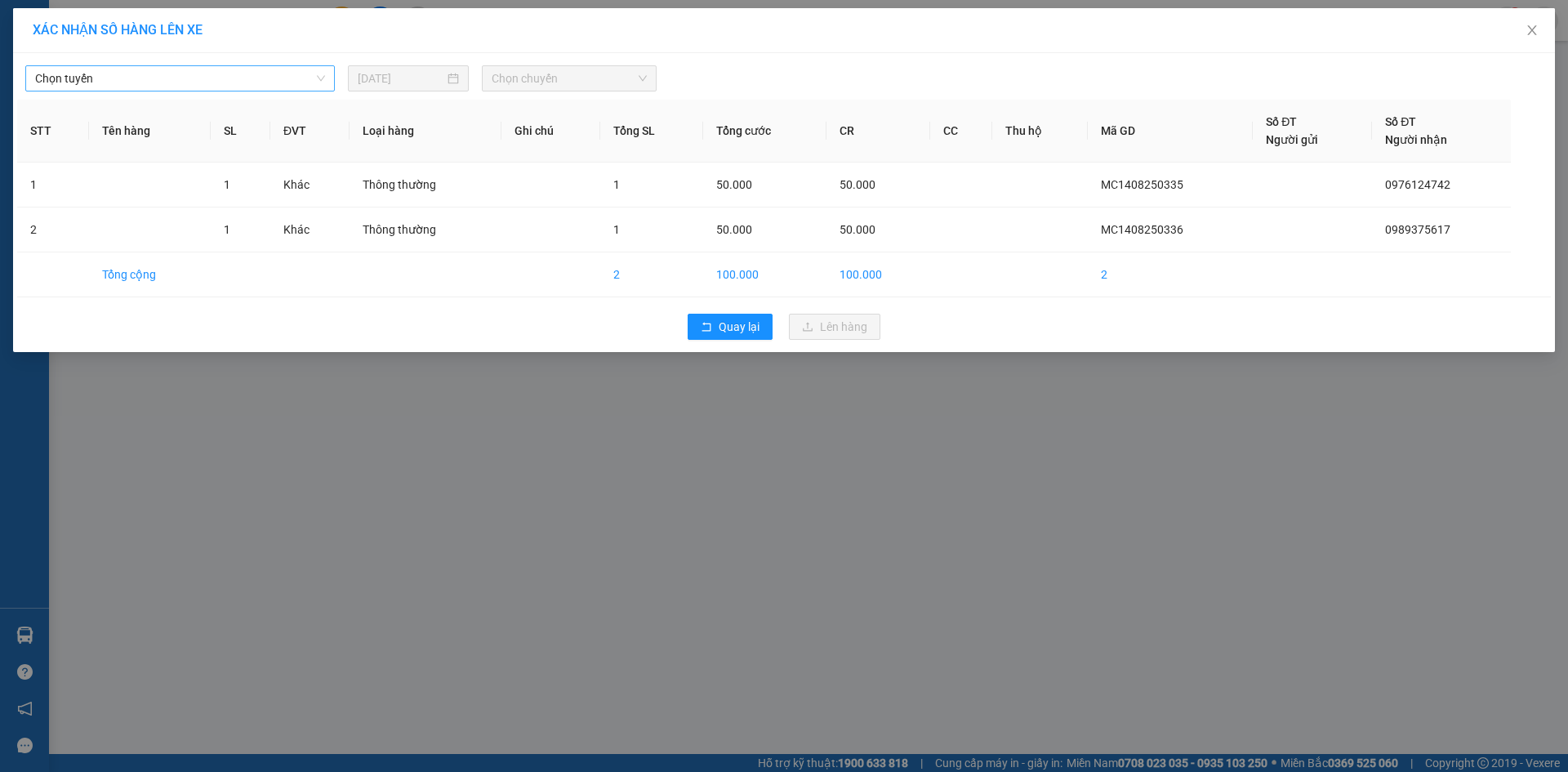
click at [279, 84] on span "Chọn tuyến" at bounding box center [179, 79] width 290 height 25
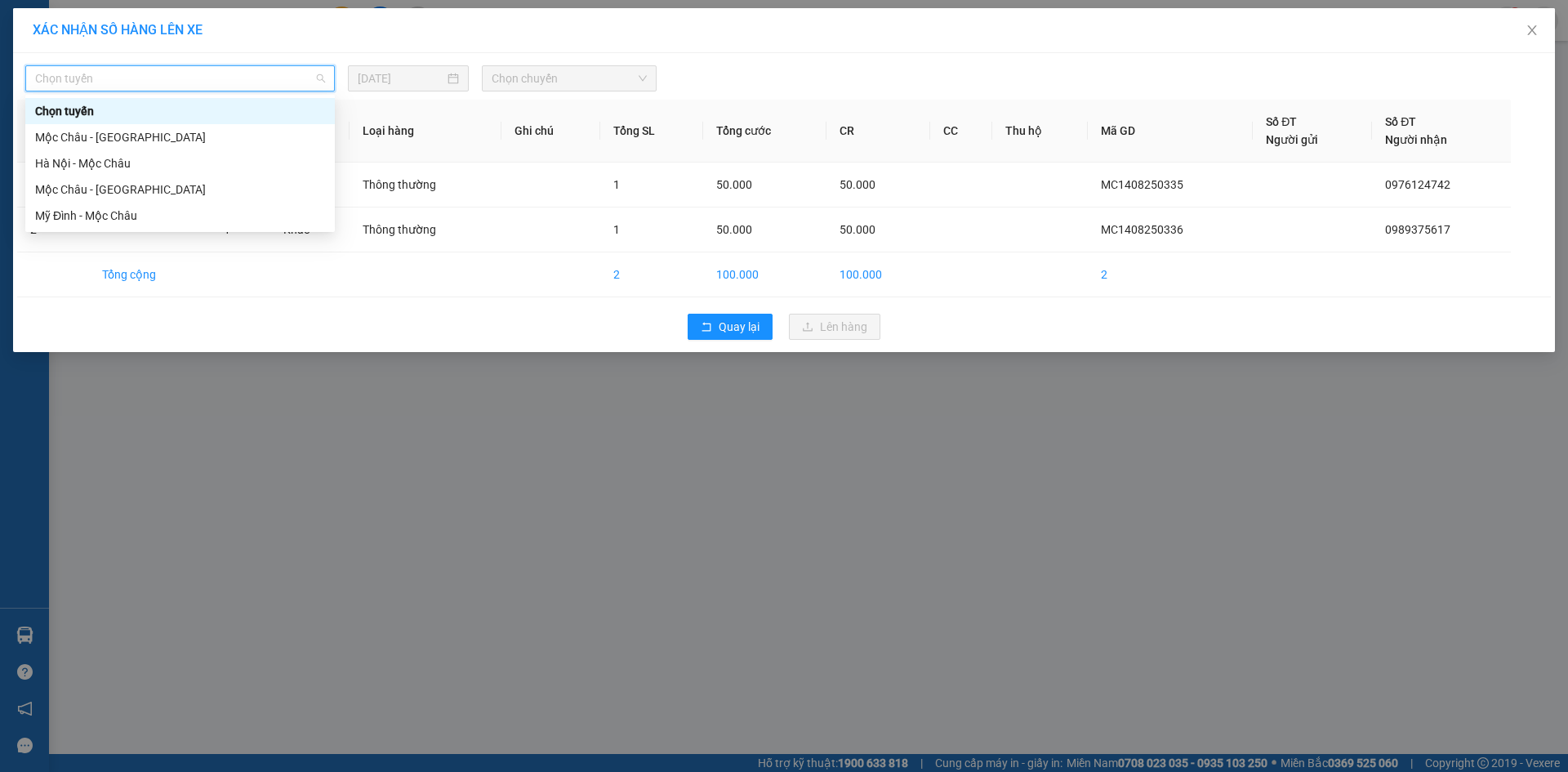
click at [228, 136] on div "Mộc Châu - [GEOGRAPHIC_DATA]" at bounding box center [179, 137] width 290 height 18
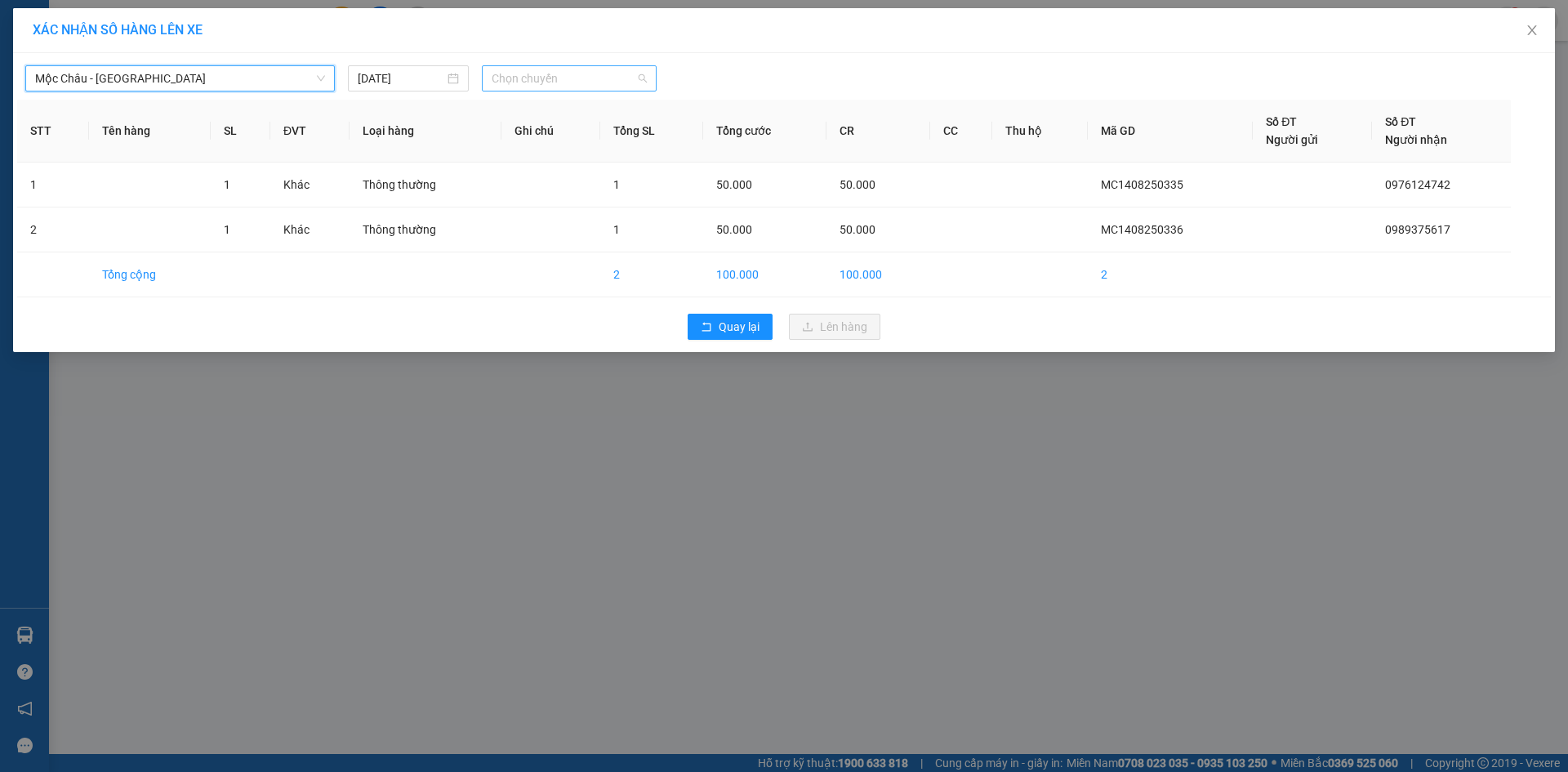
click at [517, 85] on span "Chọn chuyến" at bounding box center [570, 79] width 155 height 25
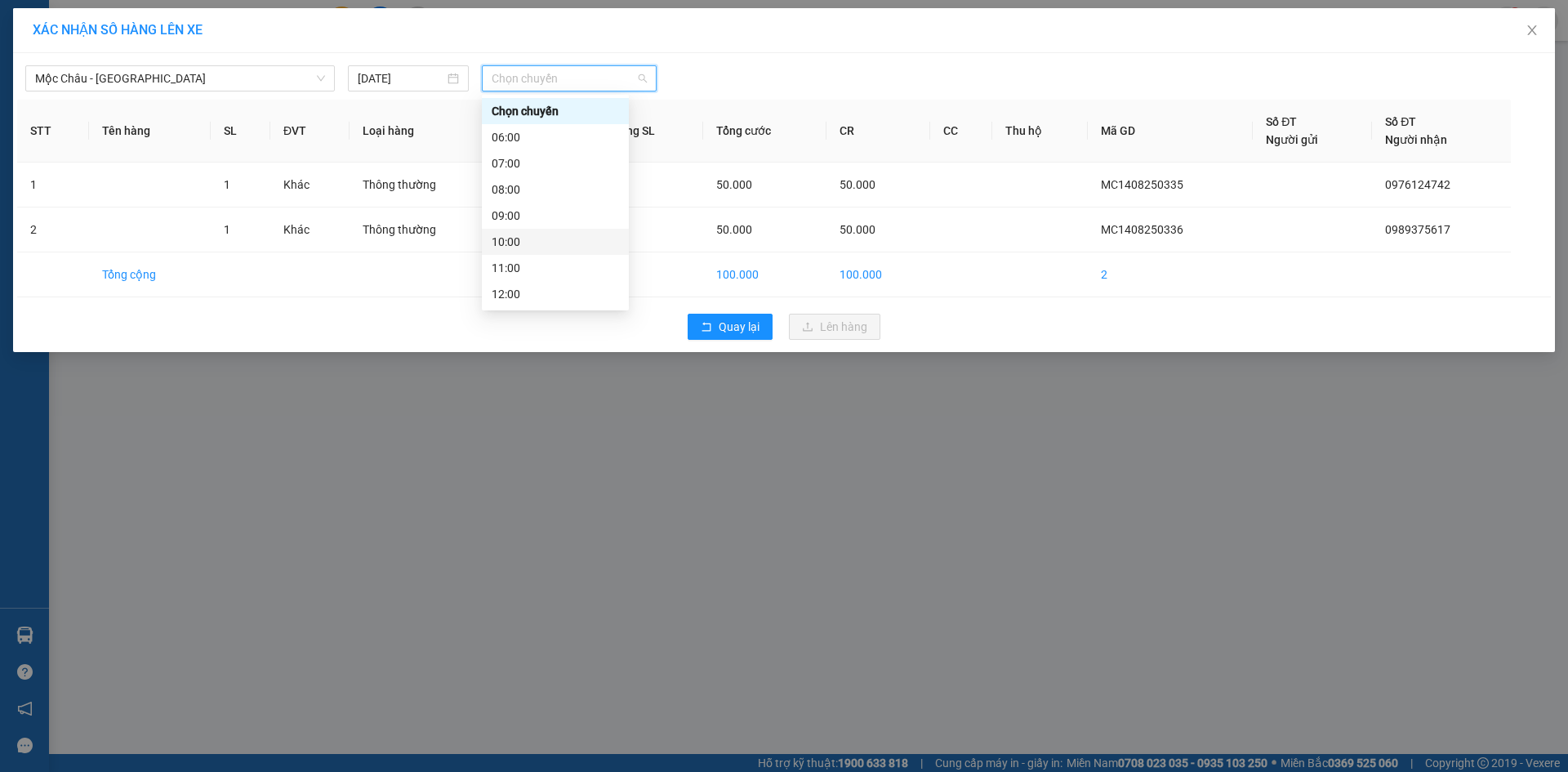
click at [525, 238] on div "10:00" at bounding box center [556, 242] width 127 height 18
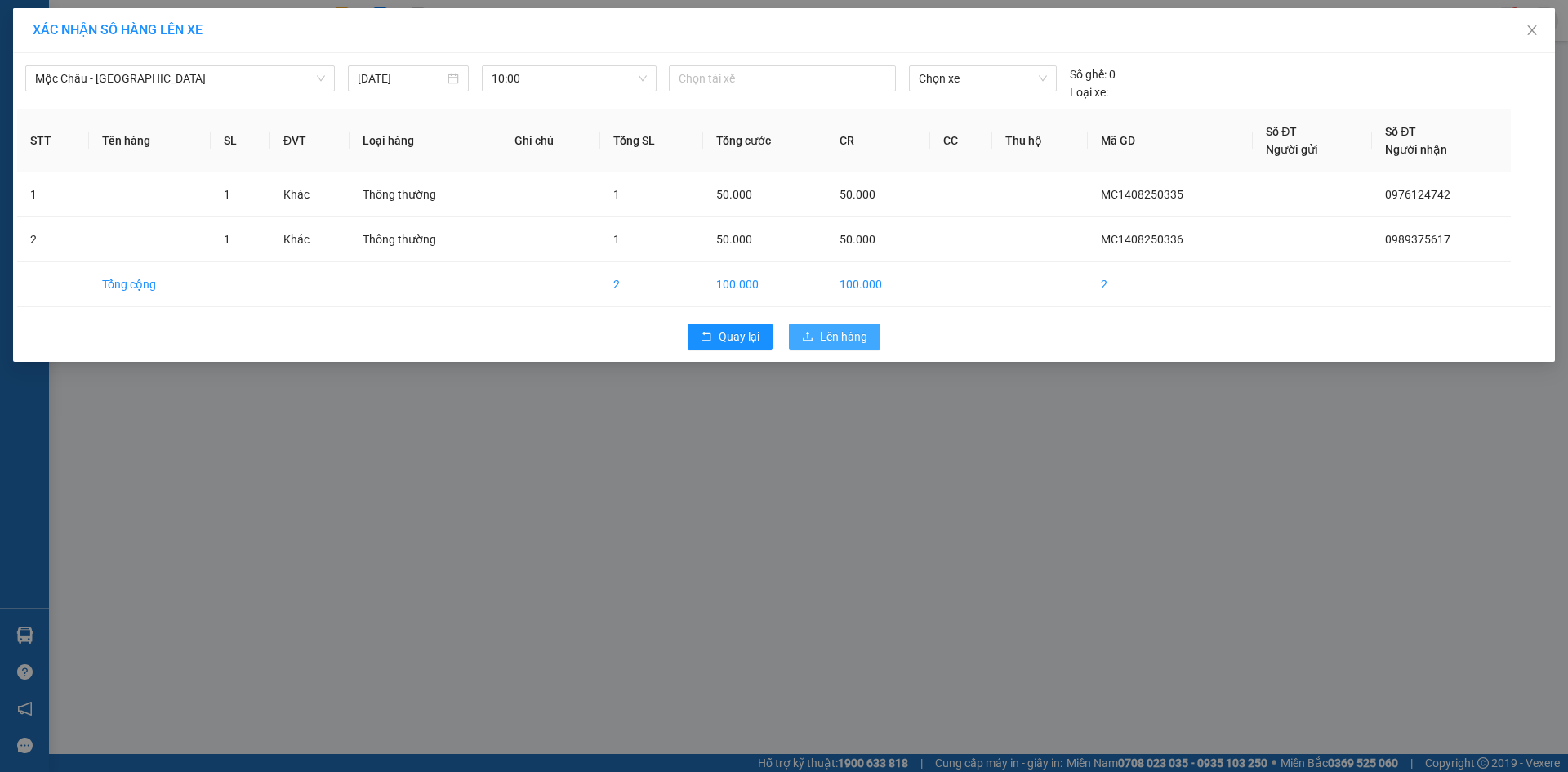
click at [849, 346] on button "Lên hàng" at bounding box center [834, 337] width 92 height 26
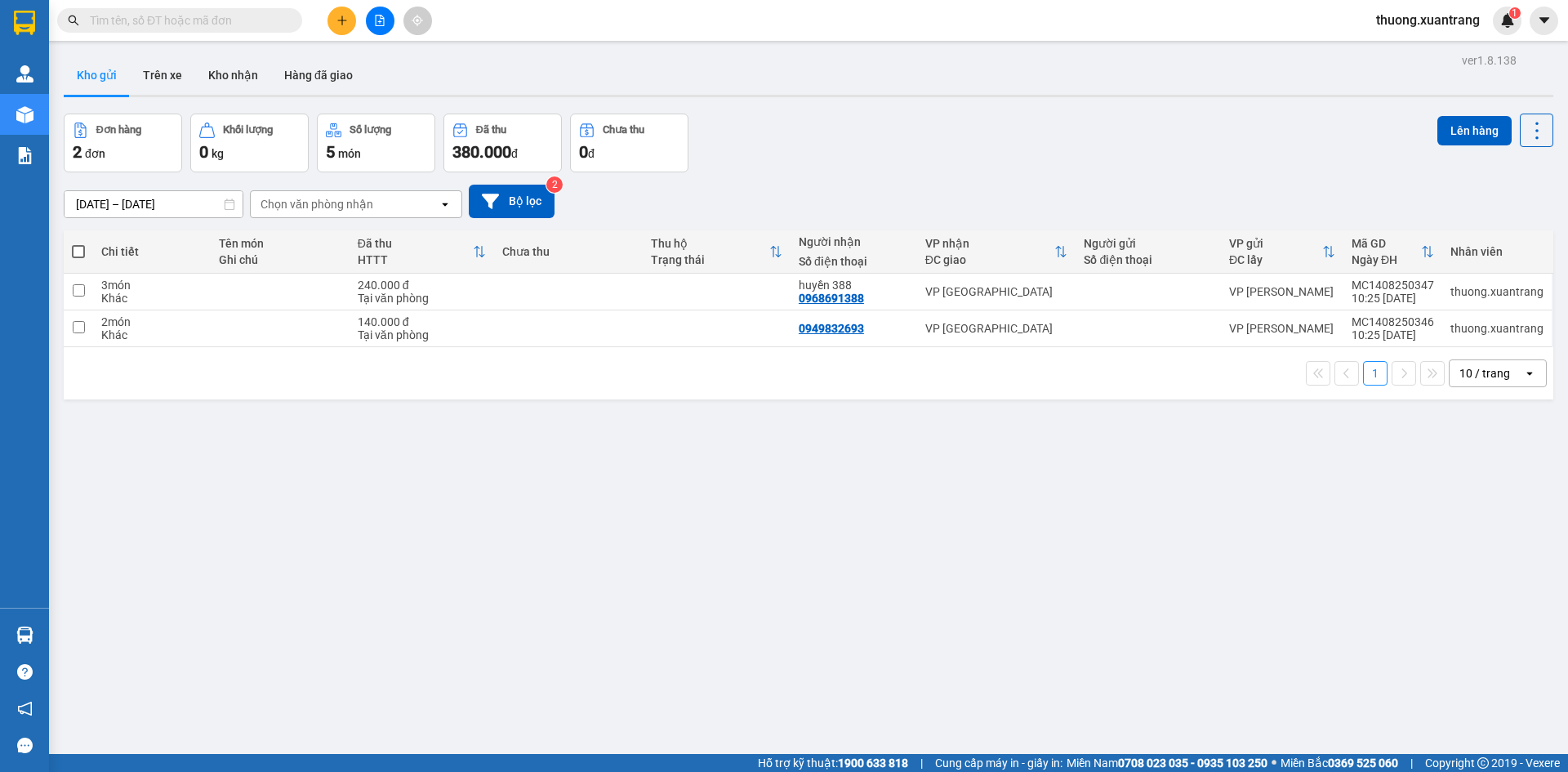
click at [253, 17] on input "text" at bounding box center [186, 21] width 193 height 18
type input "3"
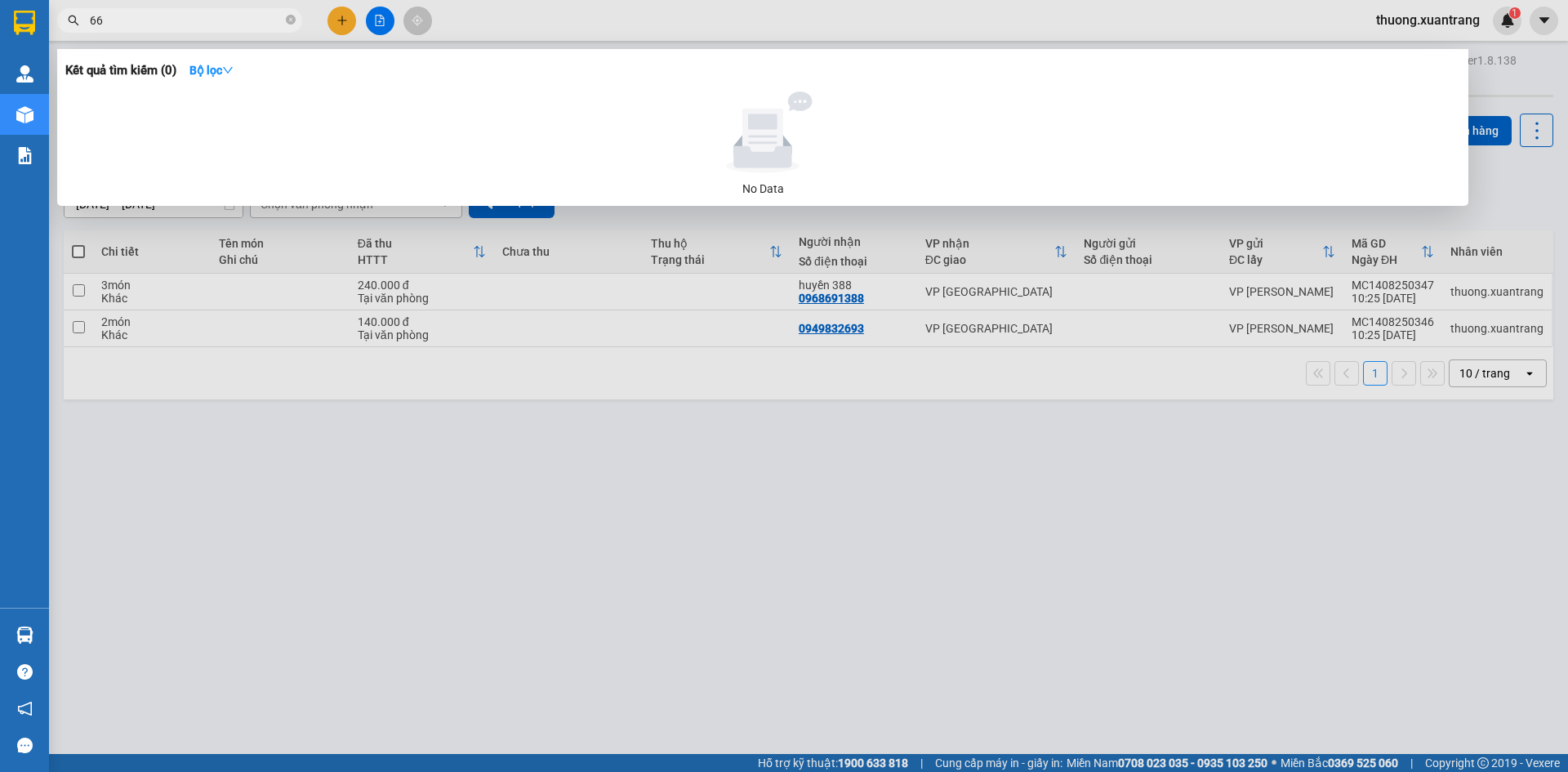
type input "669"
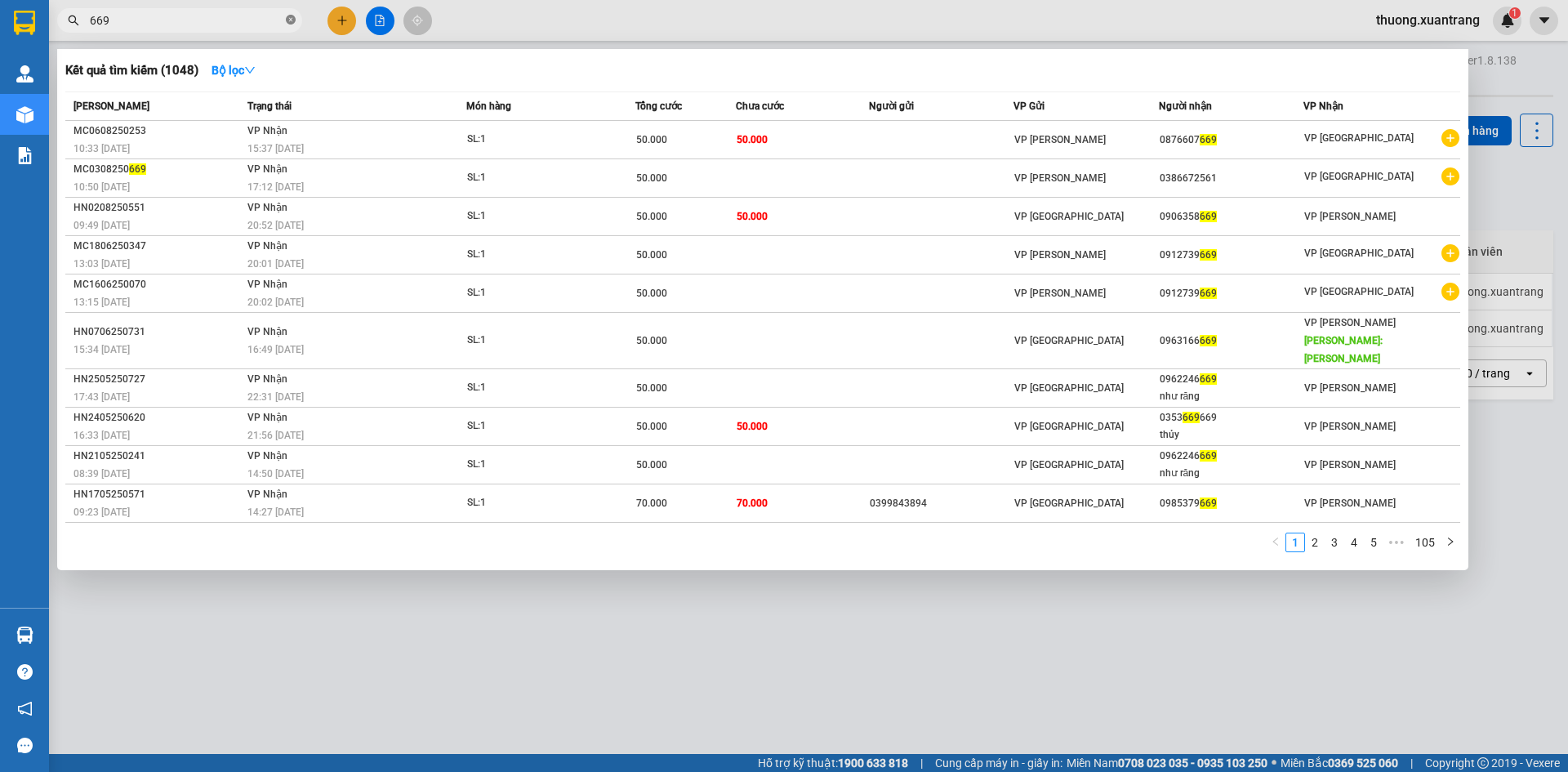
click at [288, 24] on icon "close-circle" at bounding box center [291, 20] width 10 height 10
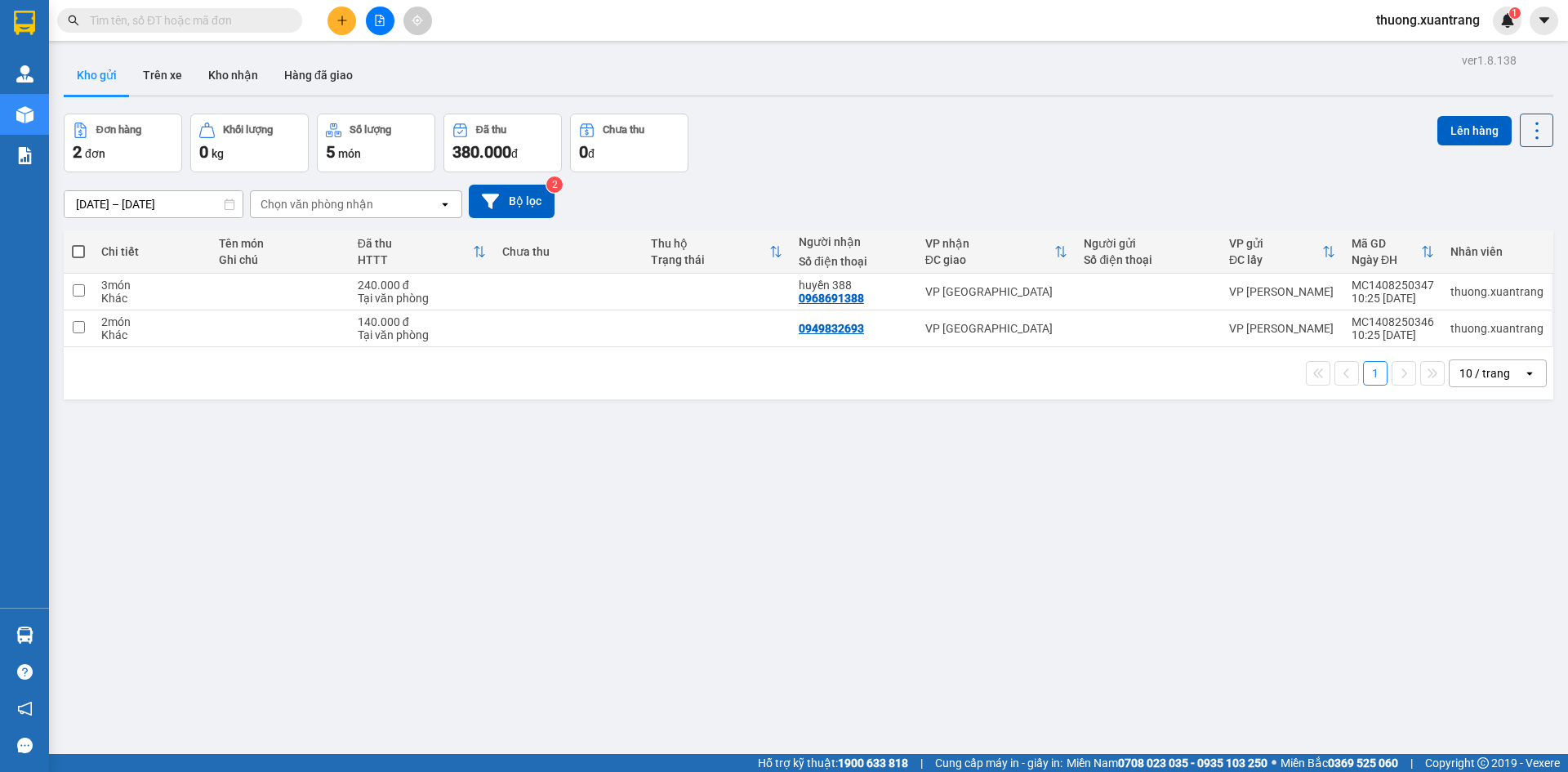
click at [220, 18] on input "text" at bounding box center [186, 21] width 193 height 18
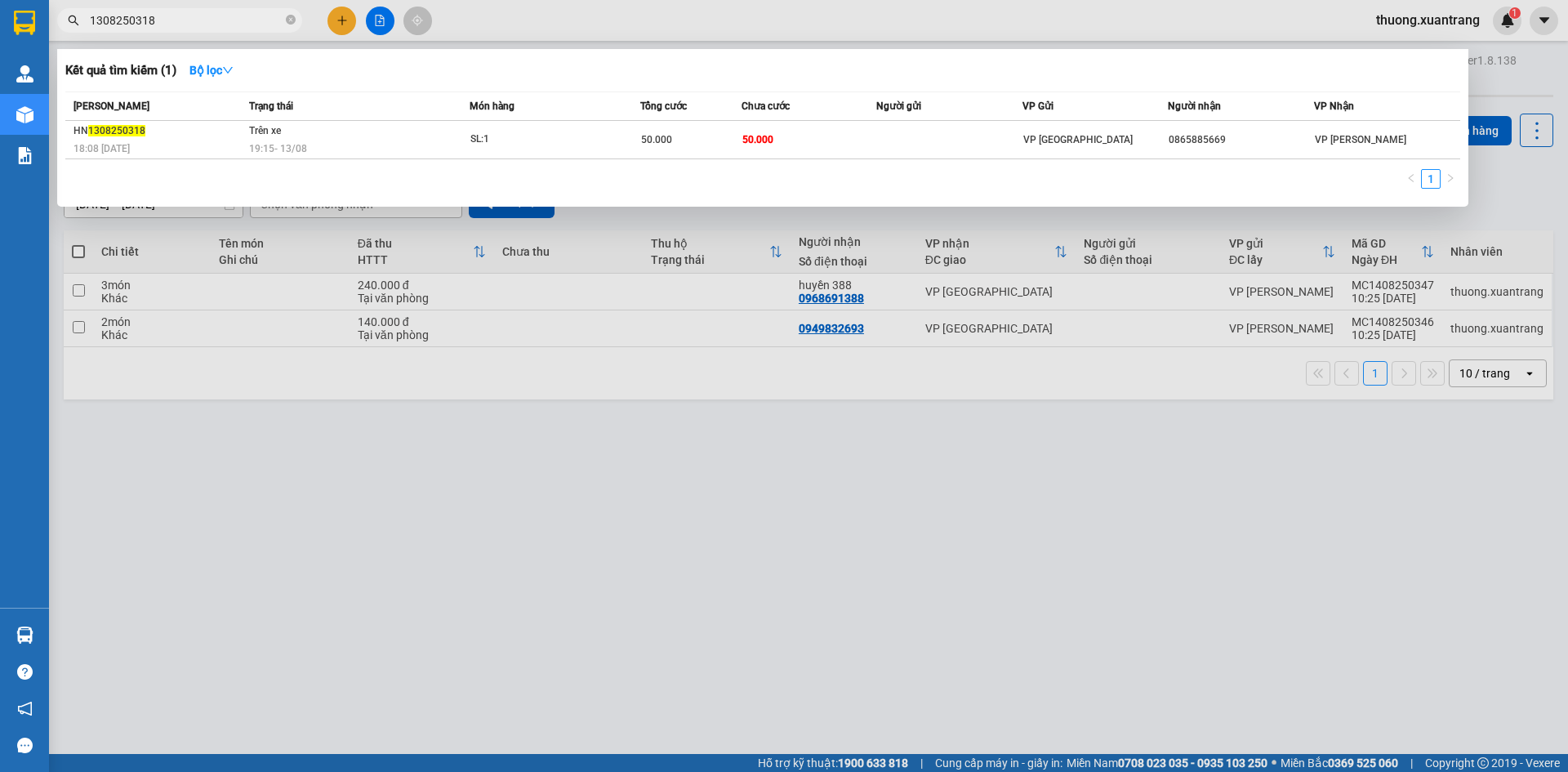
type input "1308250318"
click at [447, 165] on div "[PERSON_NAME] thái Món hàng Tổng cước Chưa cước Người gửi VP Gửi Người nhận VP …" at bounding box center [762, 145] width 1395 height 107
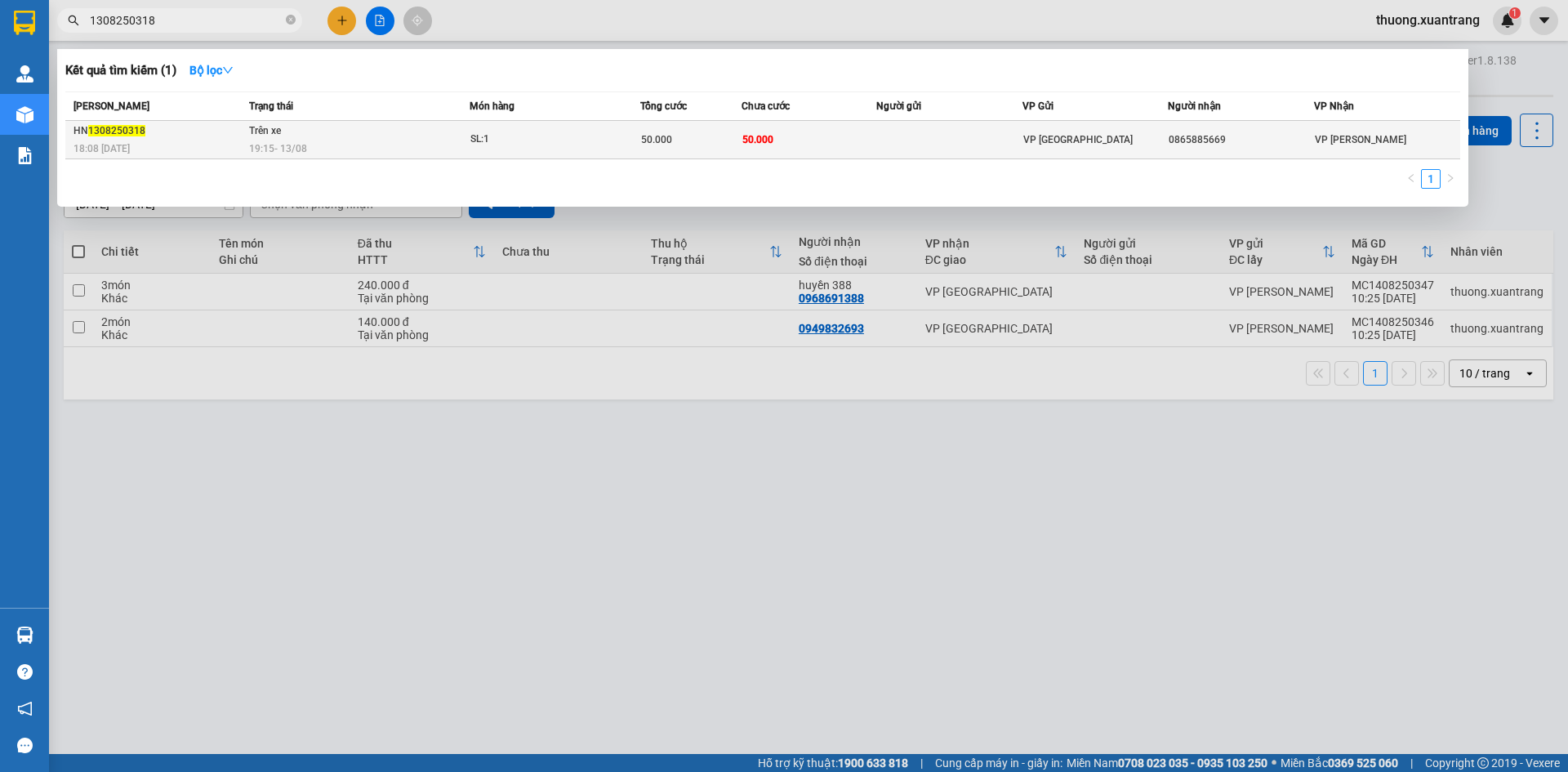
click at [447, 149] on div "19:15 [DATE]" at bounding box center [359, 149] width 220 height 18
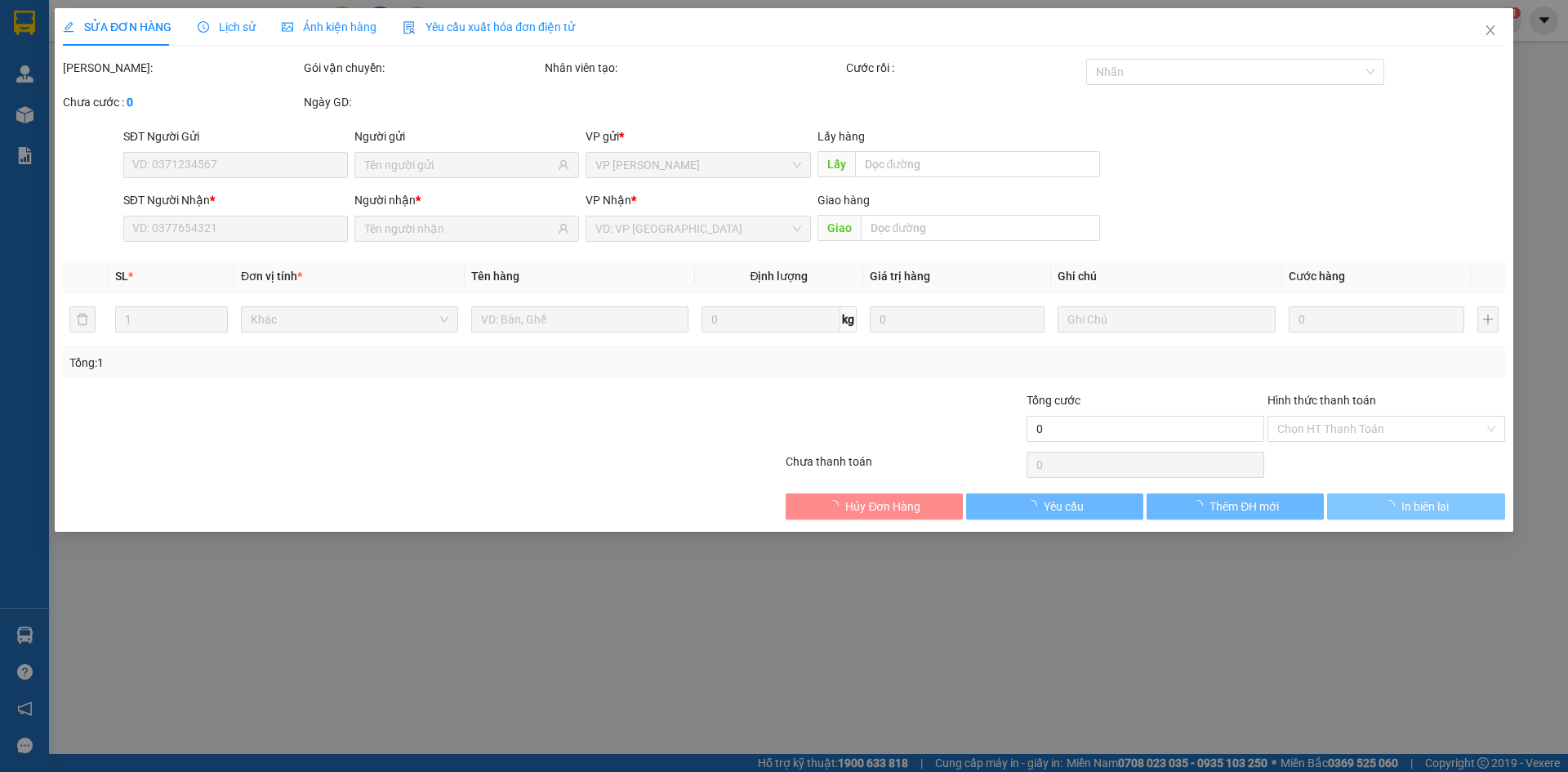
type input "0865885669"
type input "50.000"
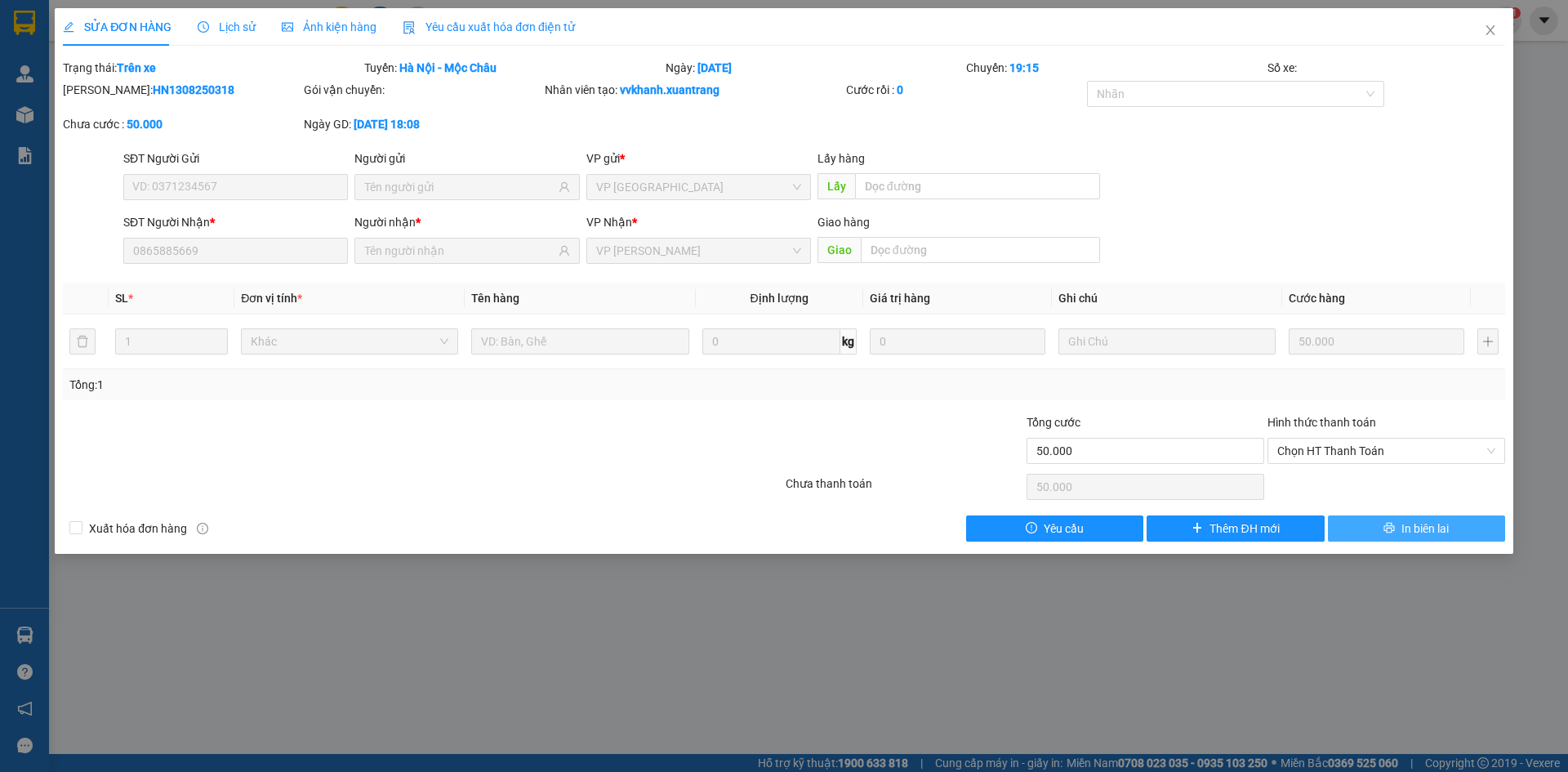
click at [1407, 529] on span "In biên lai" at bounding box center [1425, 529] width 47 height 18
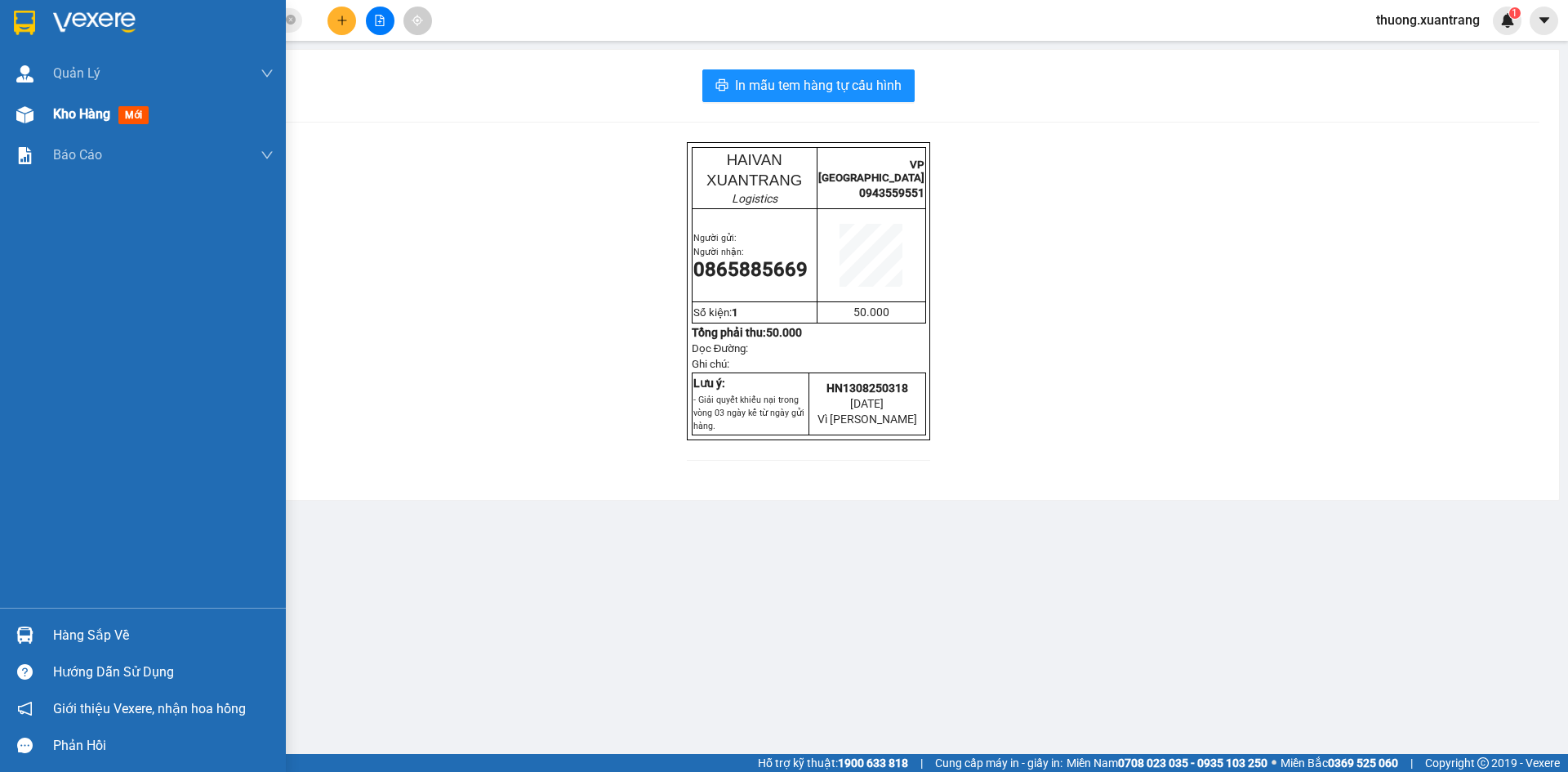
click at [26, 110] on img at bounding box center [25, 114] width 17 height 17
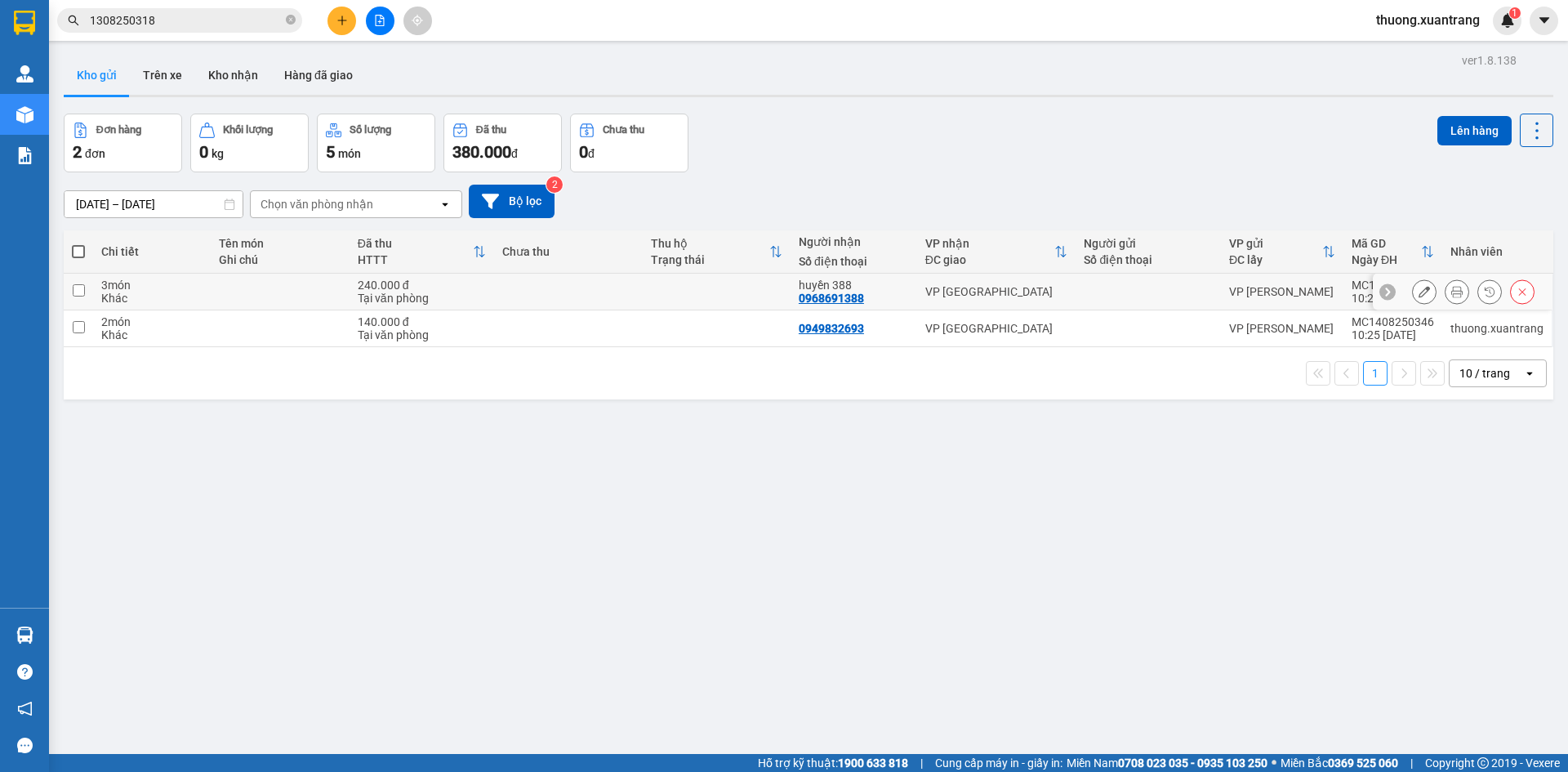
click at [1418, 295] on icon at bounding box center [1424, 292] width 12 height 12
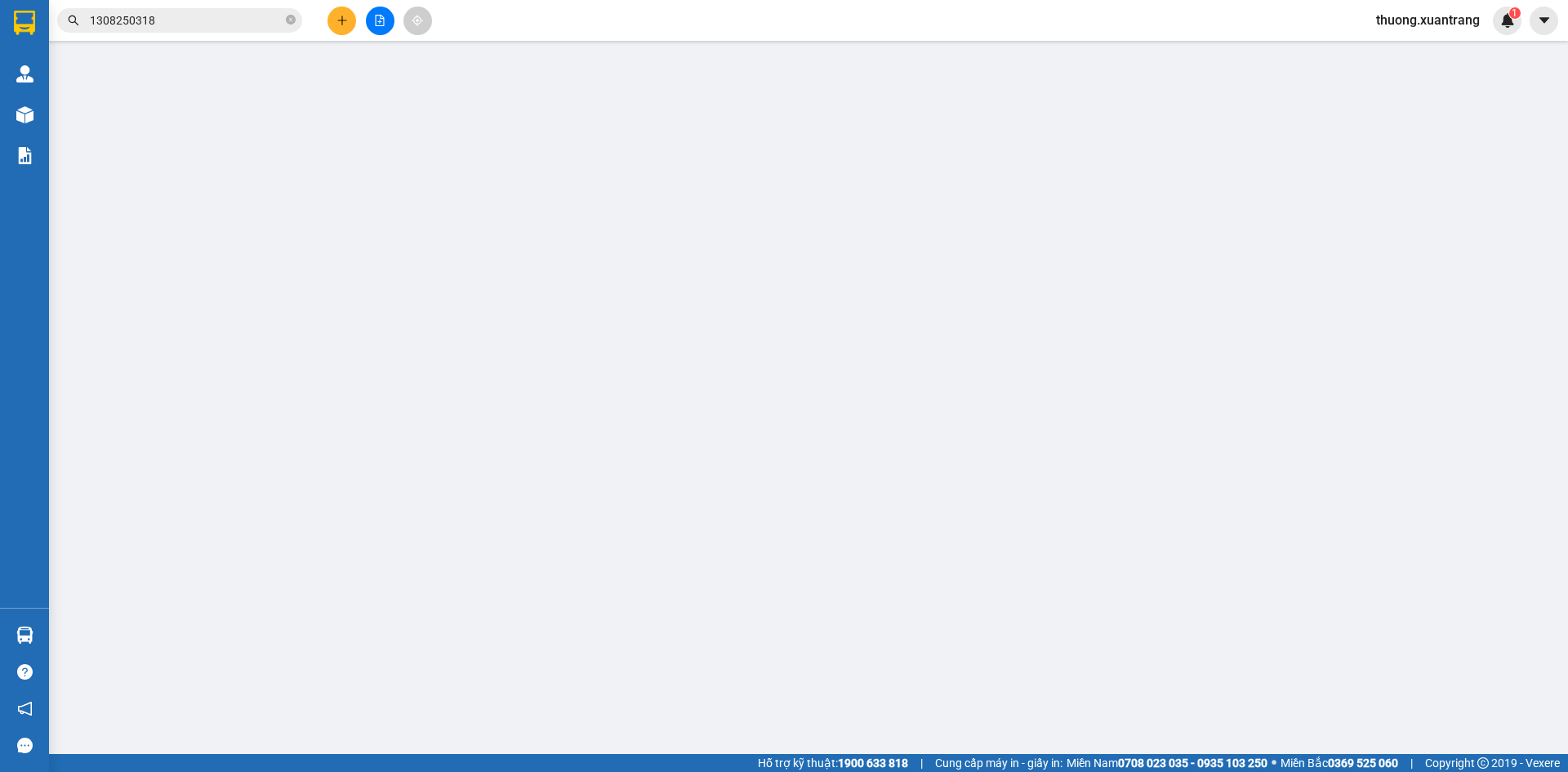
type input "0968691388"
type input "240.000"
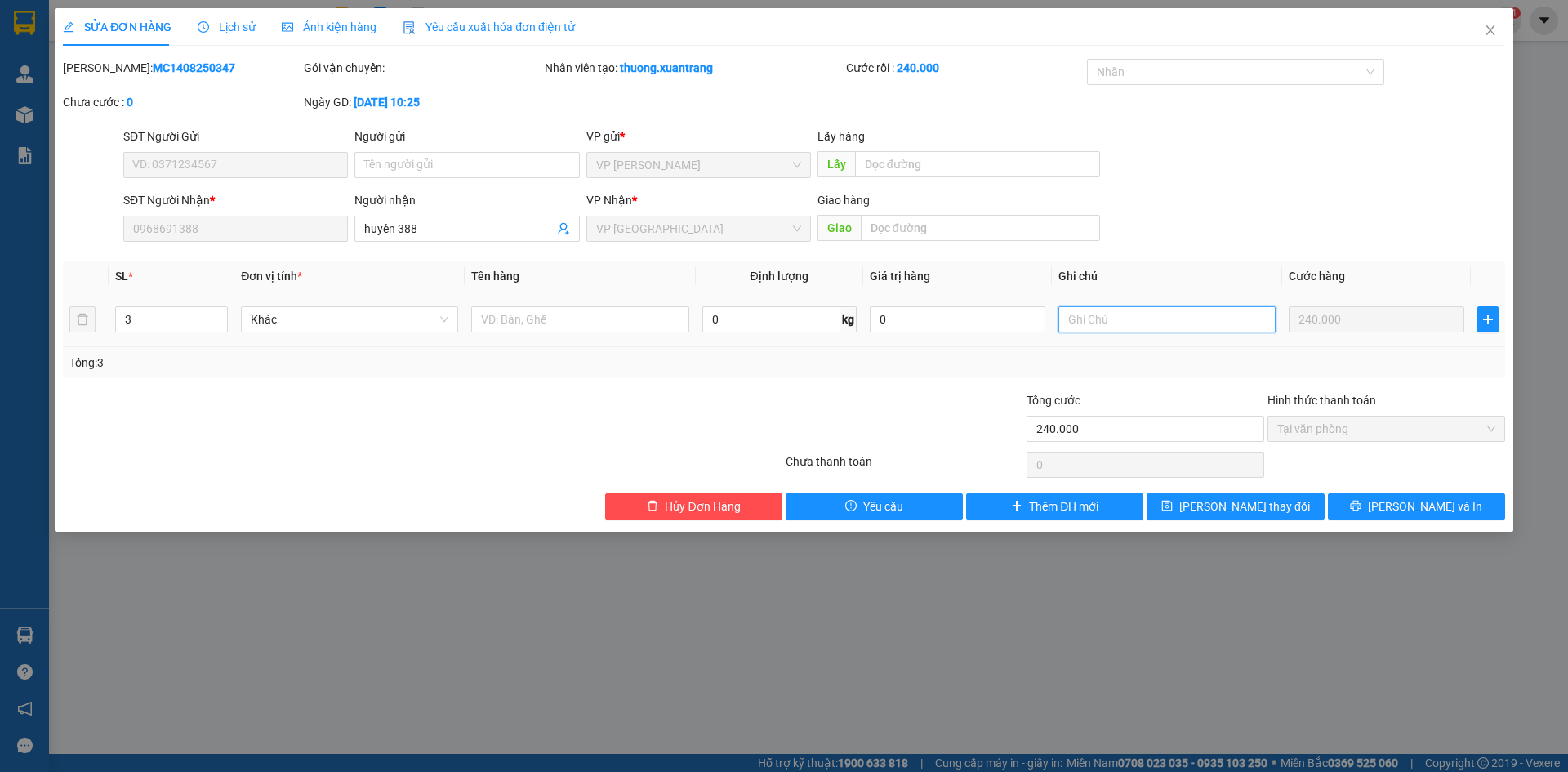
click at [1104, 326] on input "text" at bounding box center [1167, 319] width 218 height 26
type input "1 thùng đi xe sau"
click at [1260, 505] on span "[PERSON_NAME] thay đổi" at bounding box center [1245, 506] width 131 height 18
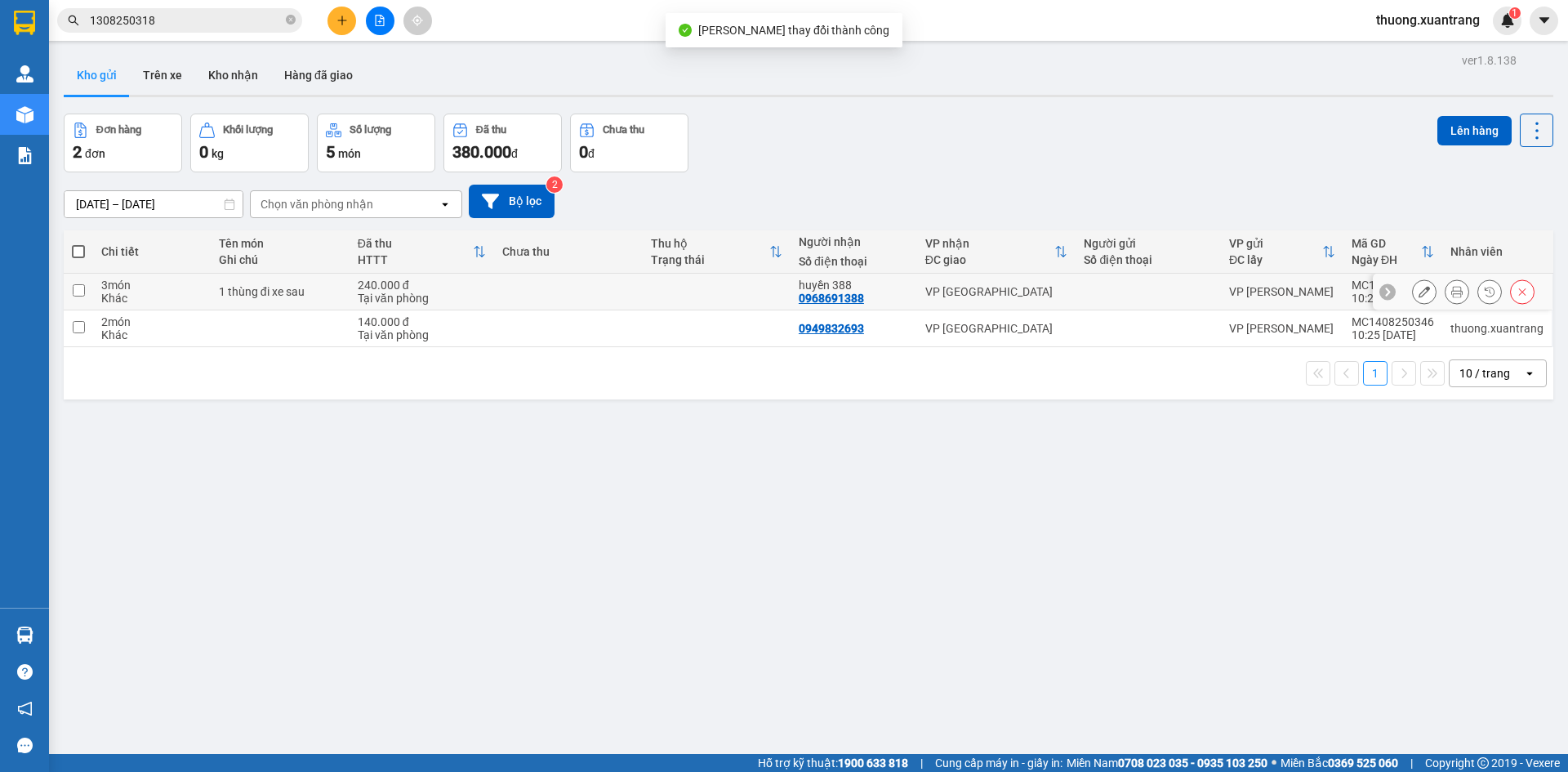
drag, startPoint x: 527, startPoint y: 296, endPoint x: 509, endPoint y: 337, distance: 44.8
click at [527, 297] on td at bounding box center [567, 292] width 148 height 36
checkbox input "true"
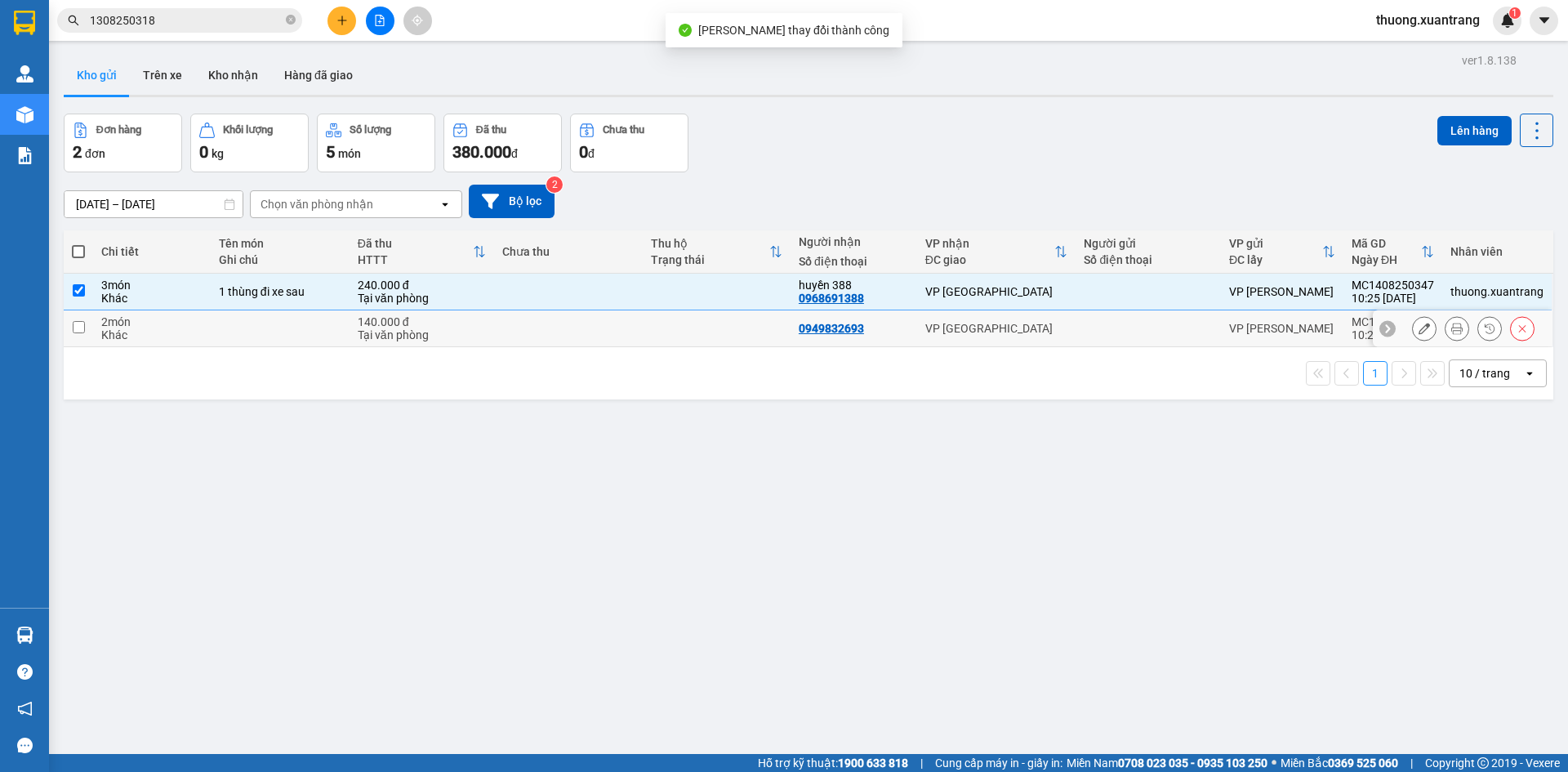
click at [511, 338] on td at bounding box center [567, 328] width 148 height 36
checkbox input "true"
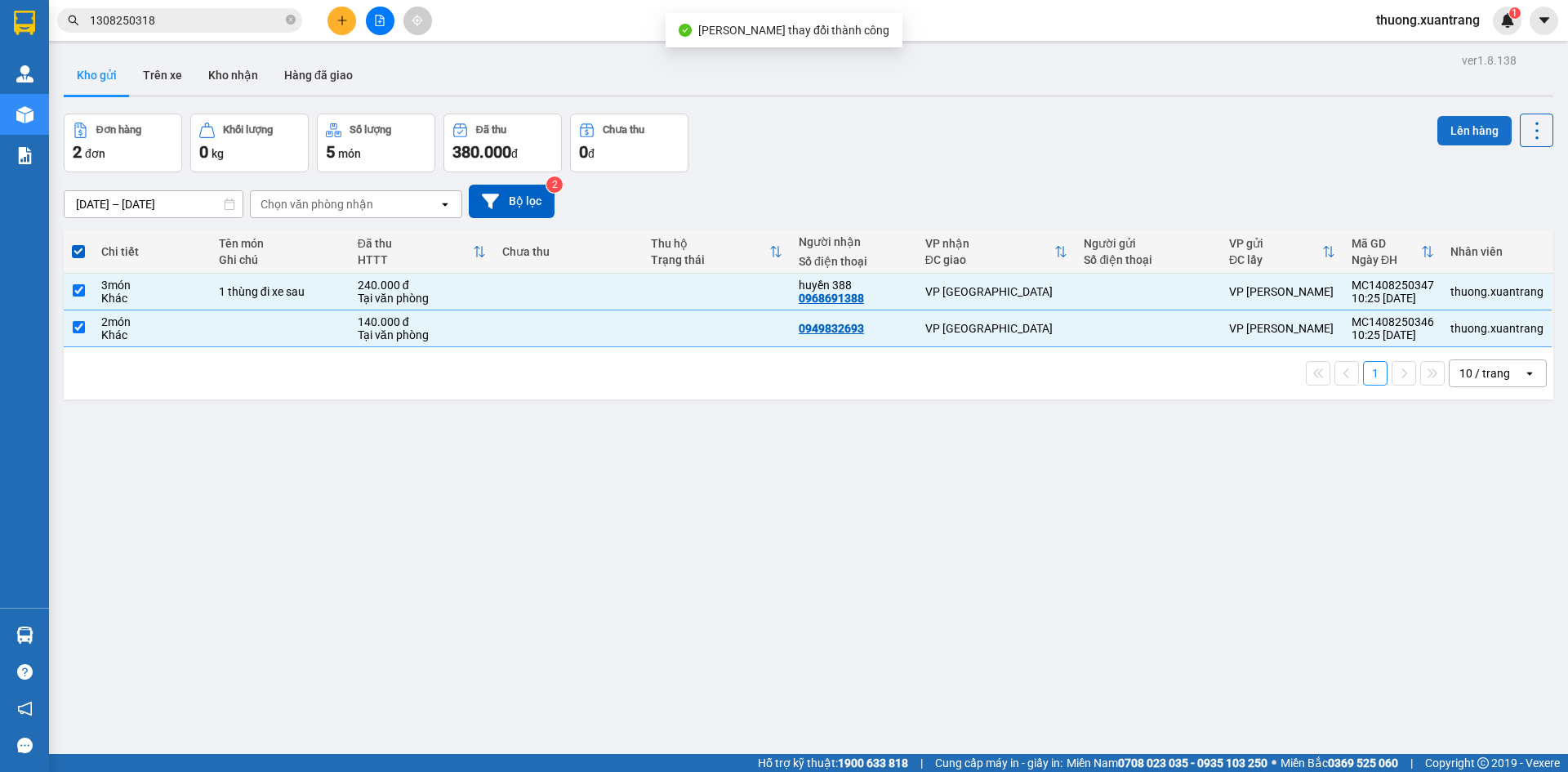
click at [1458, 132] on button "Lên hàng" at bounding box center [1475, 131] width 74 height 30
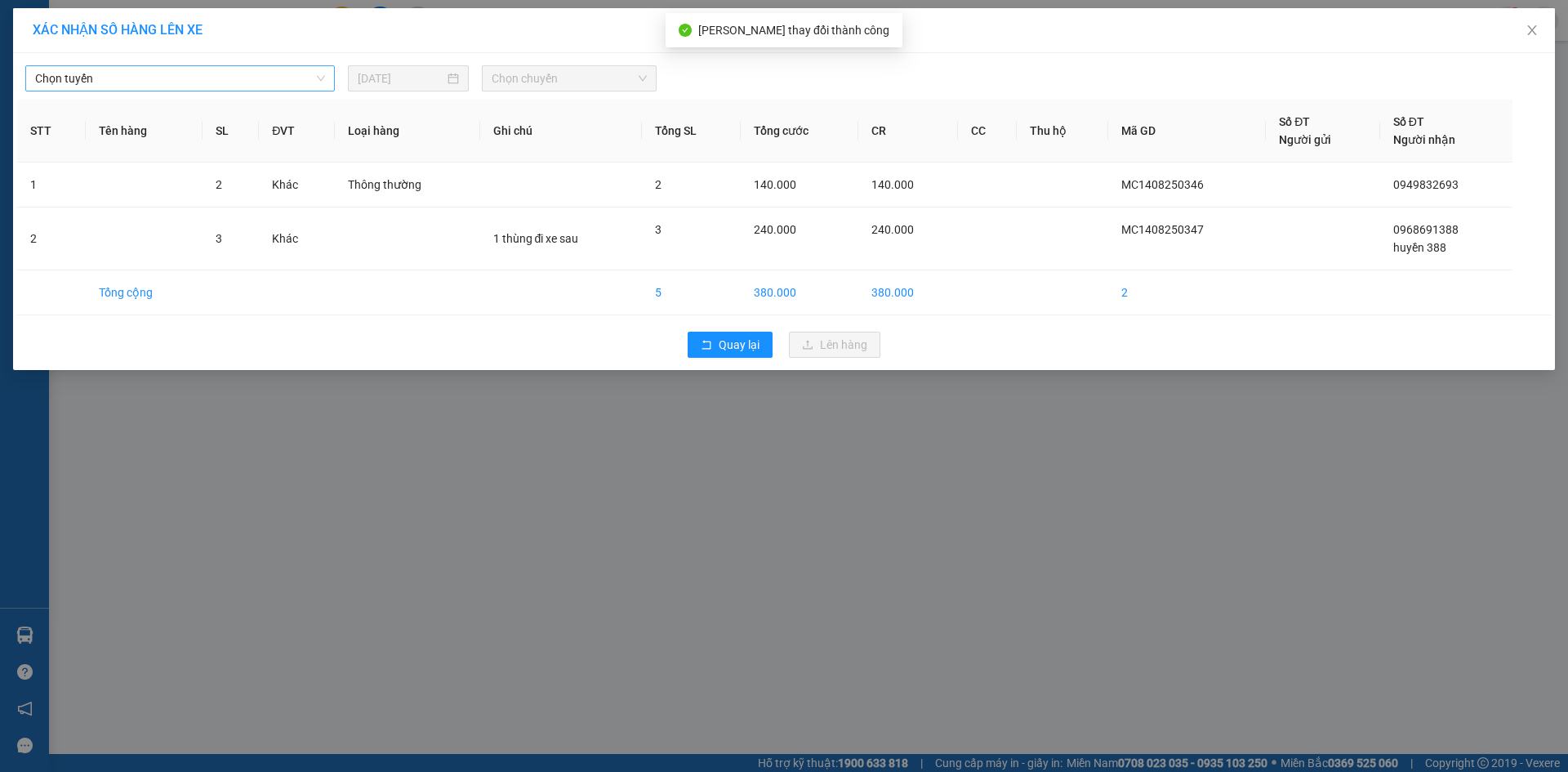
click at [255, 83] on span "Chọn tuyến" at bounding box center [179, 79] width 290 height 25
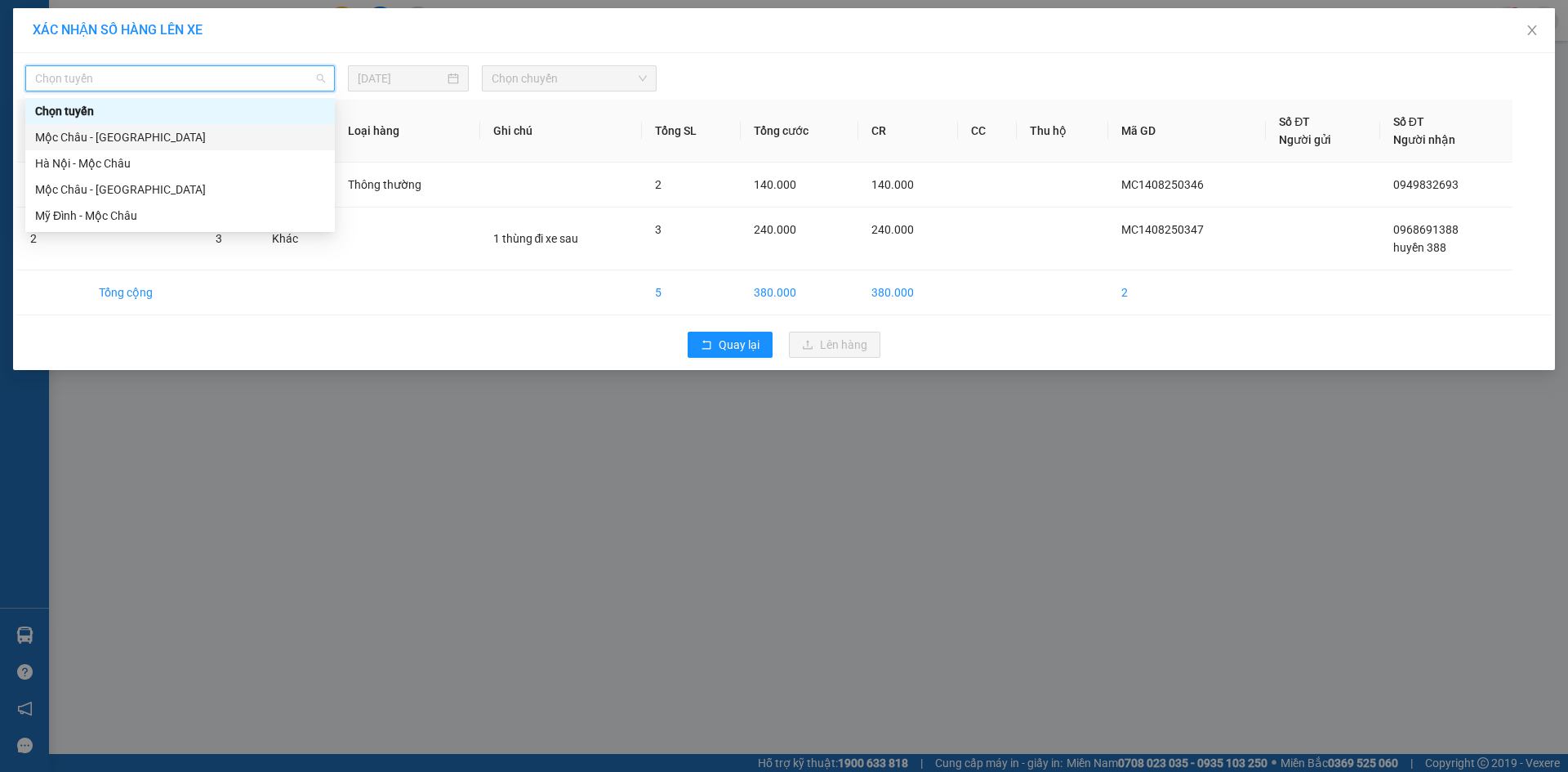
click at [187, 140] on div "Mộc Châu - [GEOGRAPHIC_DATA]" at bounding box center [179, 137] width 290 height 18
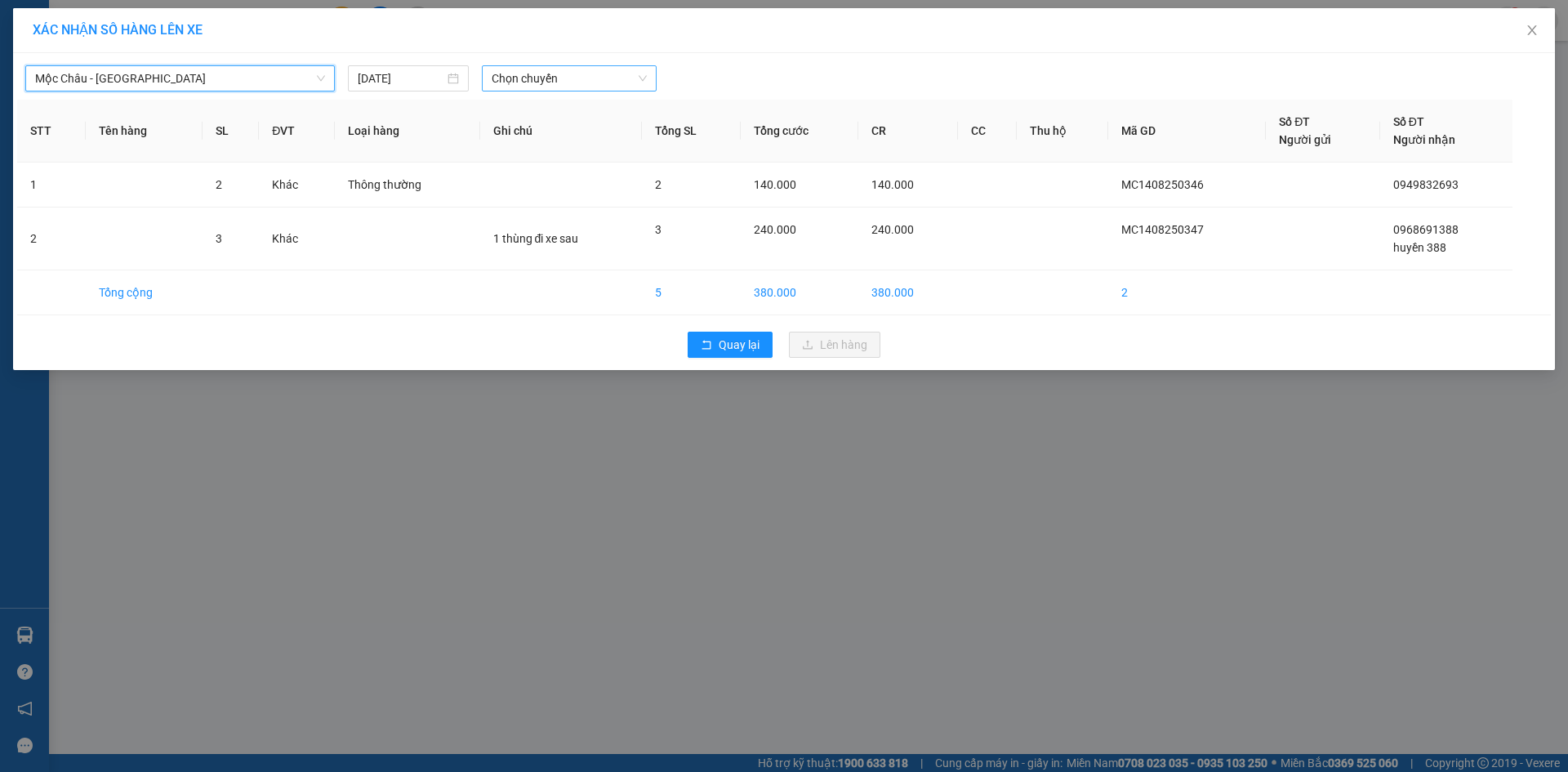
click at [549, 89] on span "Chọn chuyến" at bounding box center [570, 79] width 155 height 25
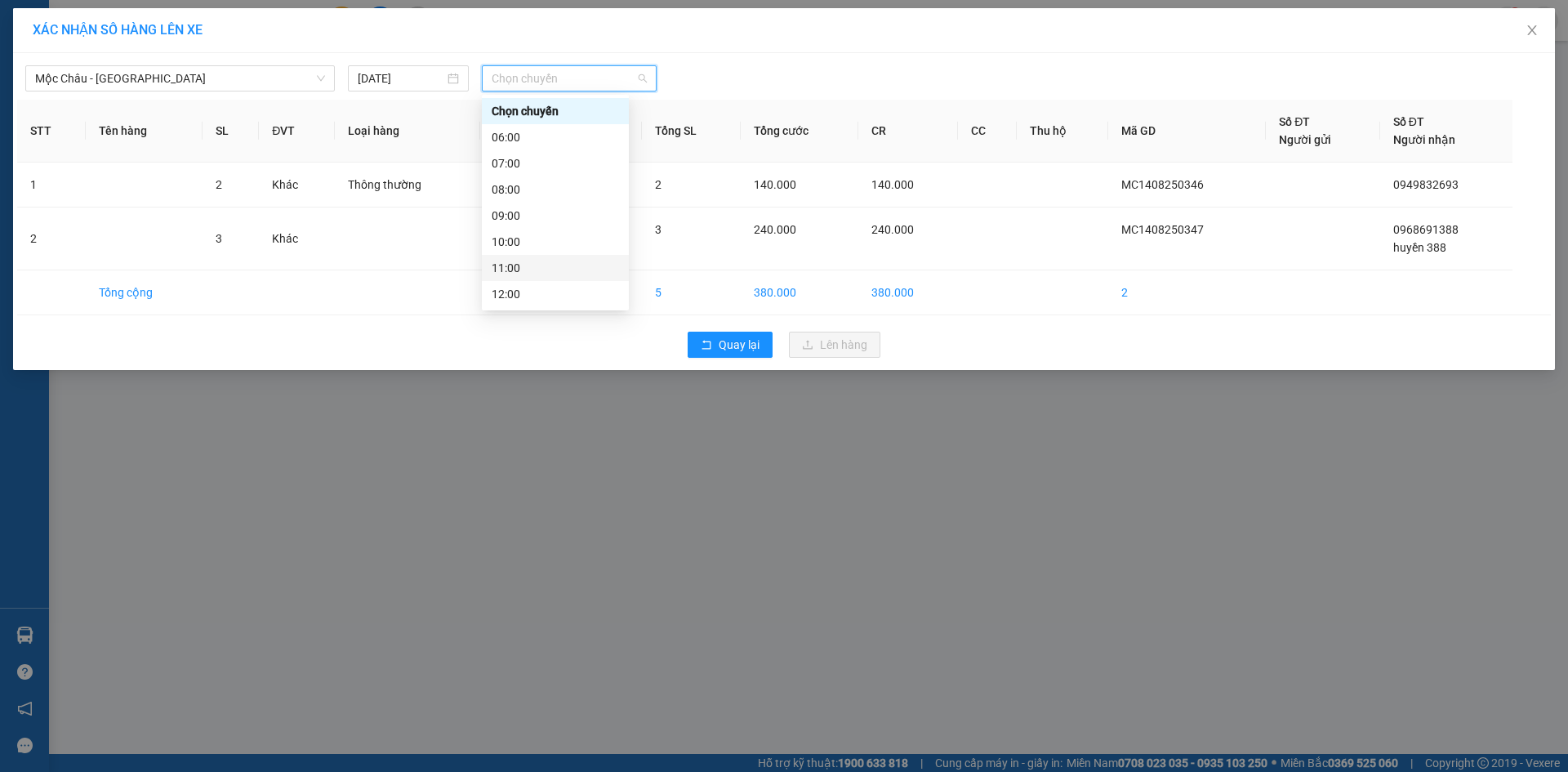
click at [520, 269] on div "11:00" at bounding box center [556, 268] width 127 height 18
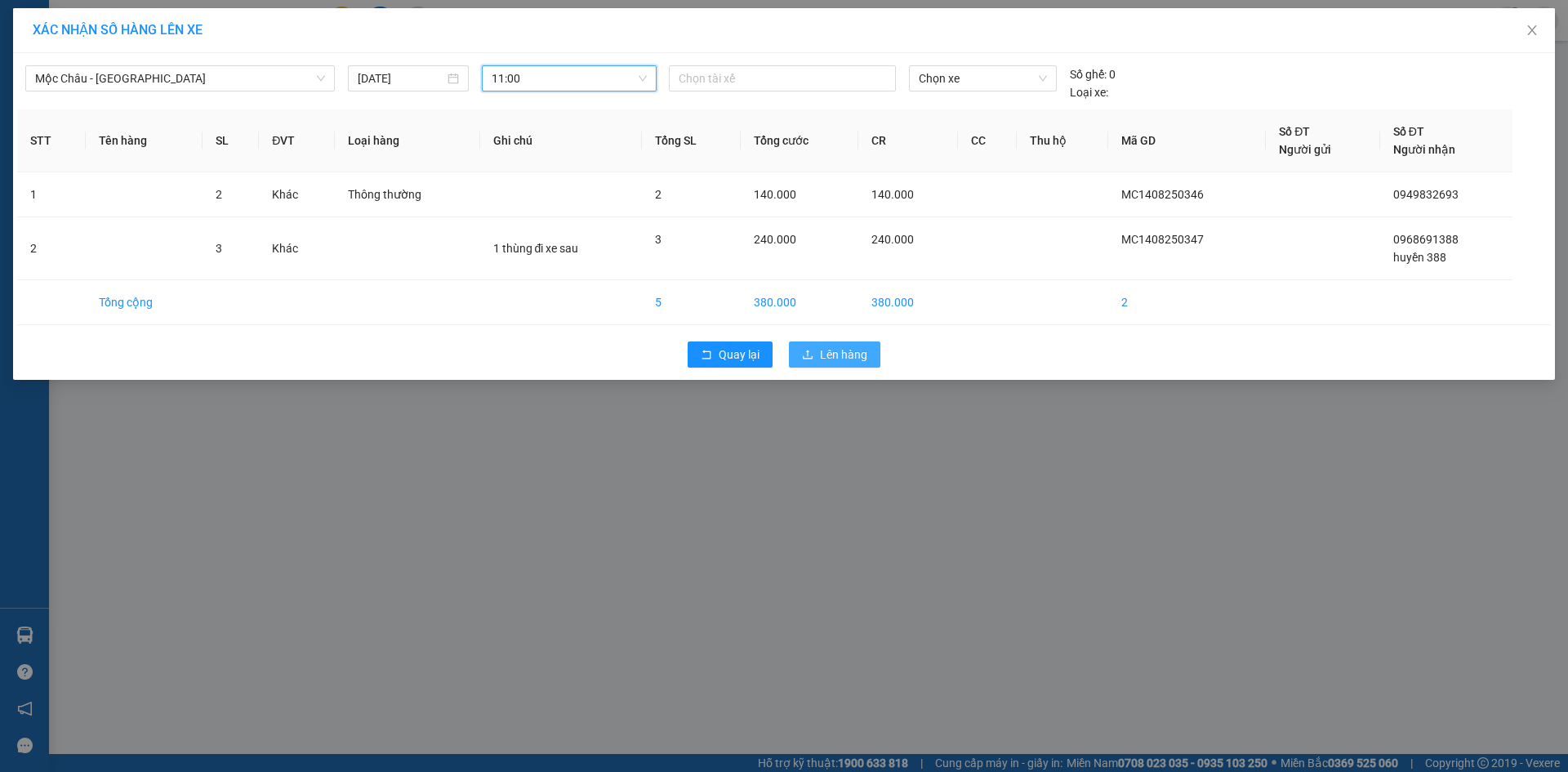
click at [834, 362] on span "Lên hàng" at bounding box center [844, 355] width 47 height 18
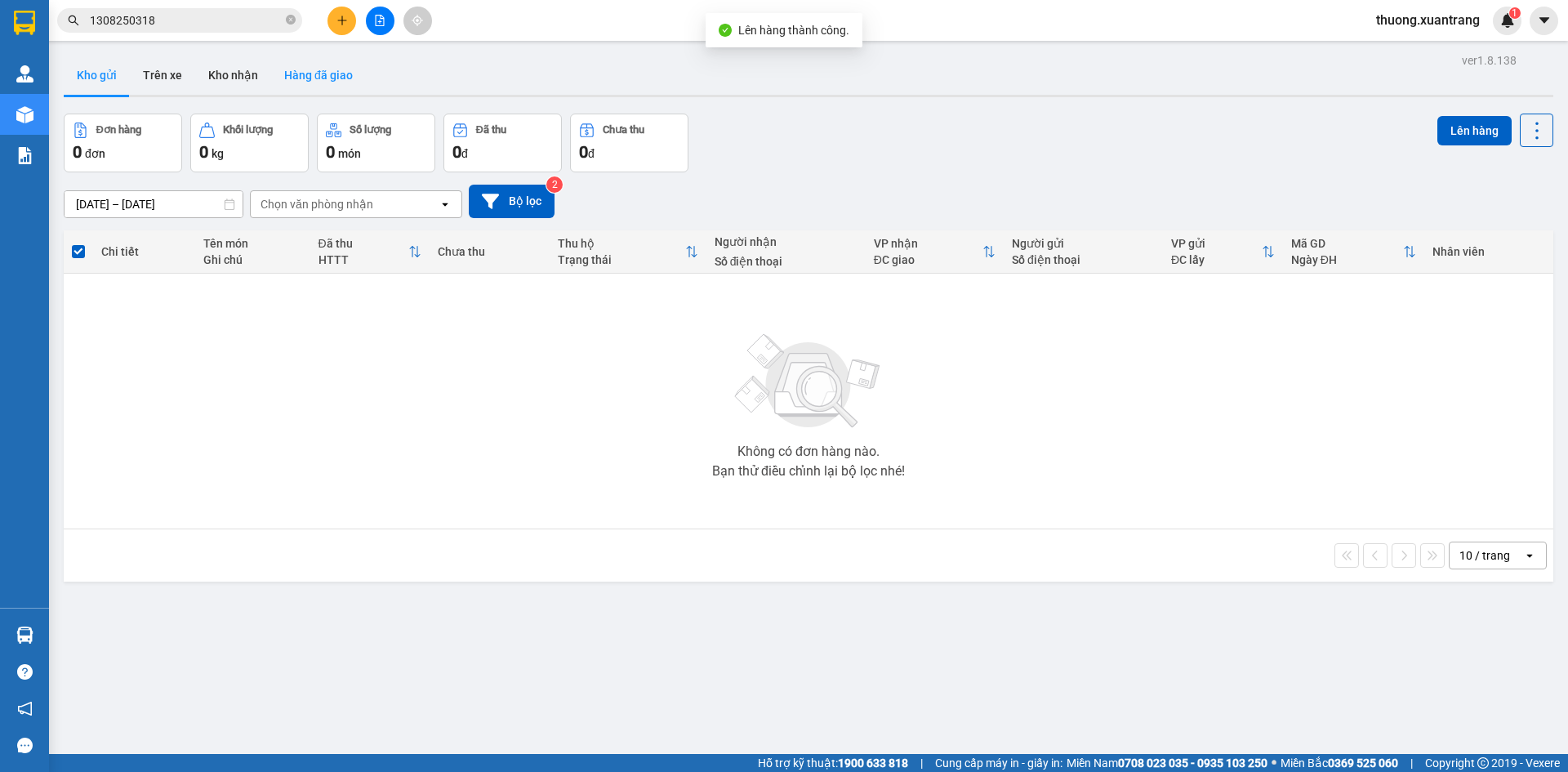
click at [313, 85] on button "Hàng đã giao" at bounding box center [318, 74] width 95 height 39
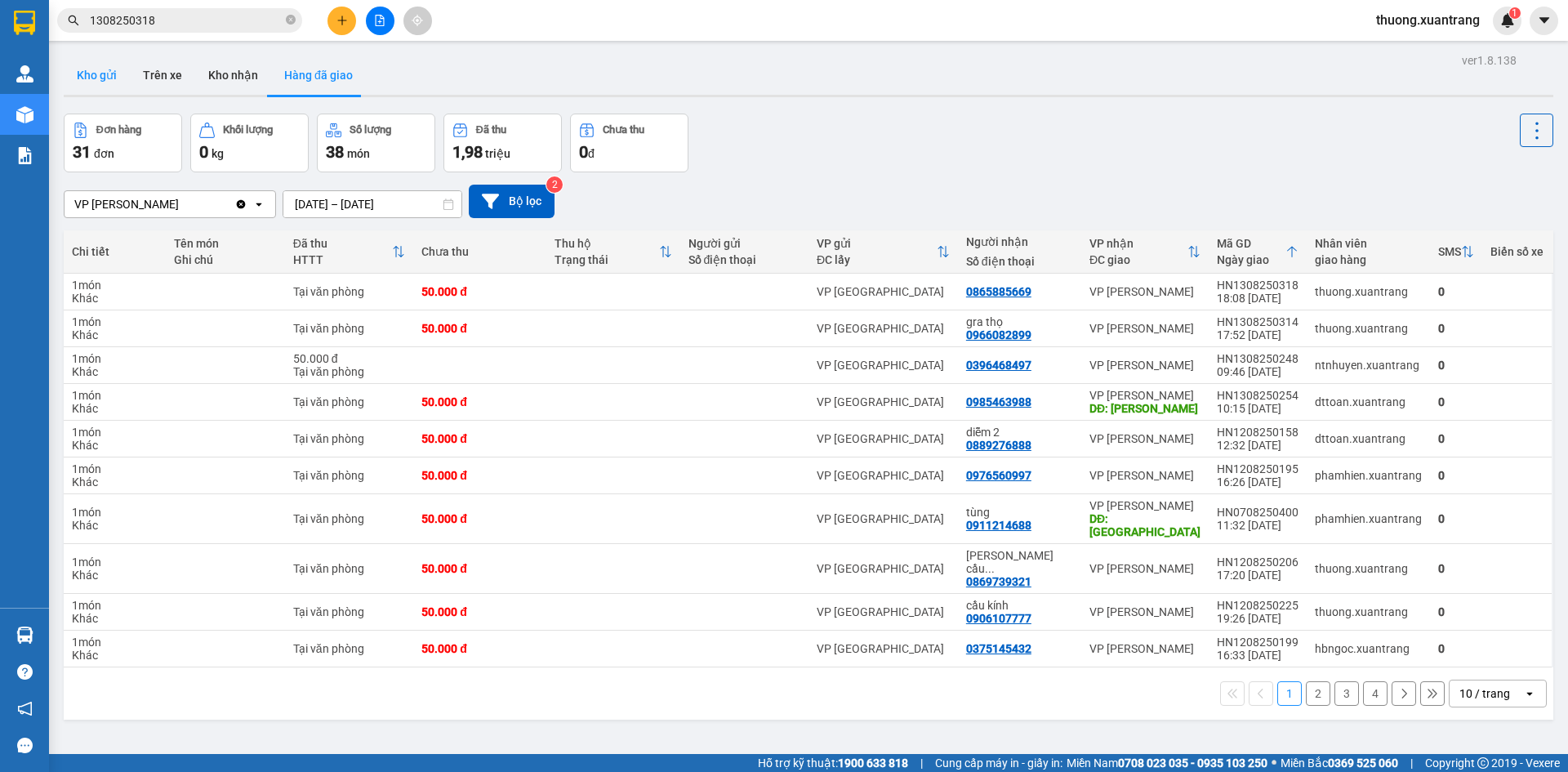
click at [93, 74] on button "Kho gửi" at bounding box center [97, 74] width 66 height 39
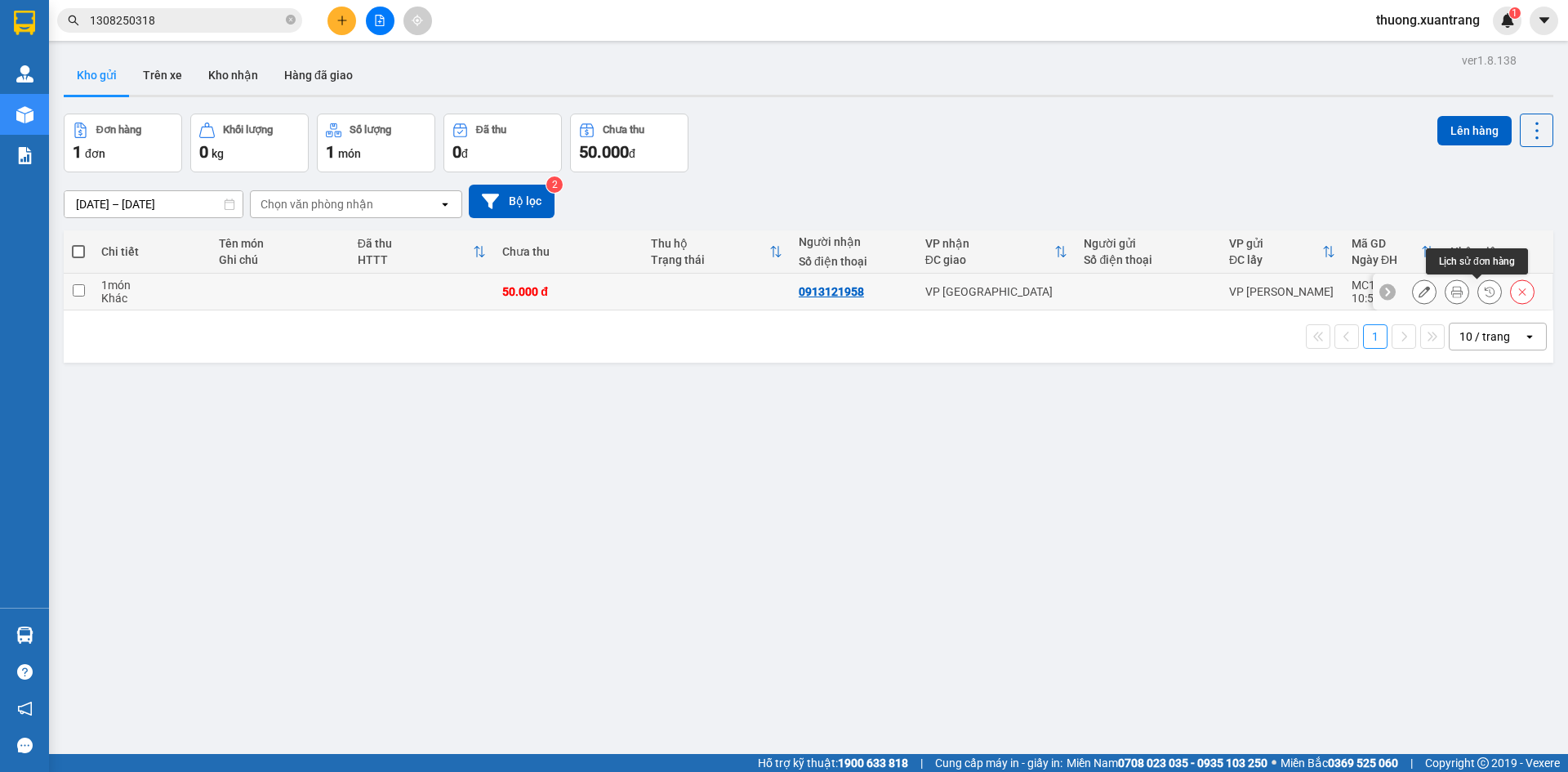
click at [1451, 294] on icon at bounding box center [1457, 292] width 12 height 12
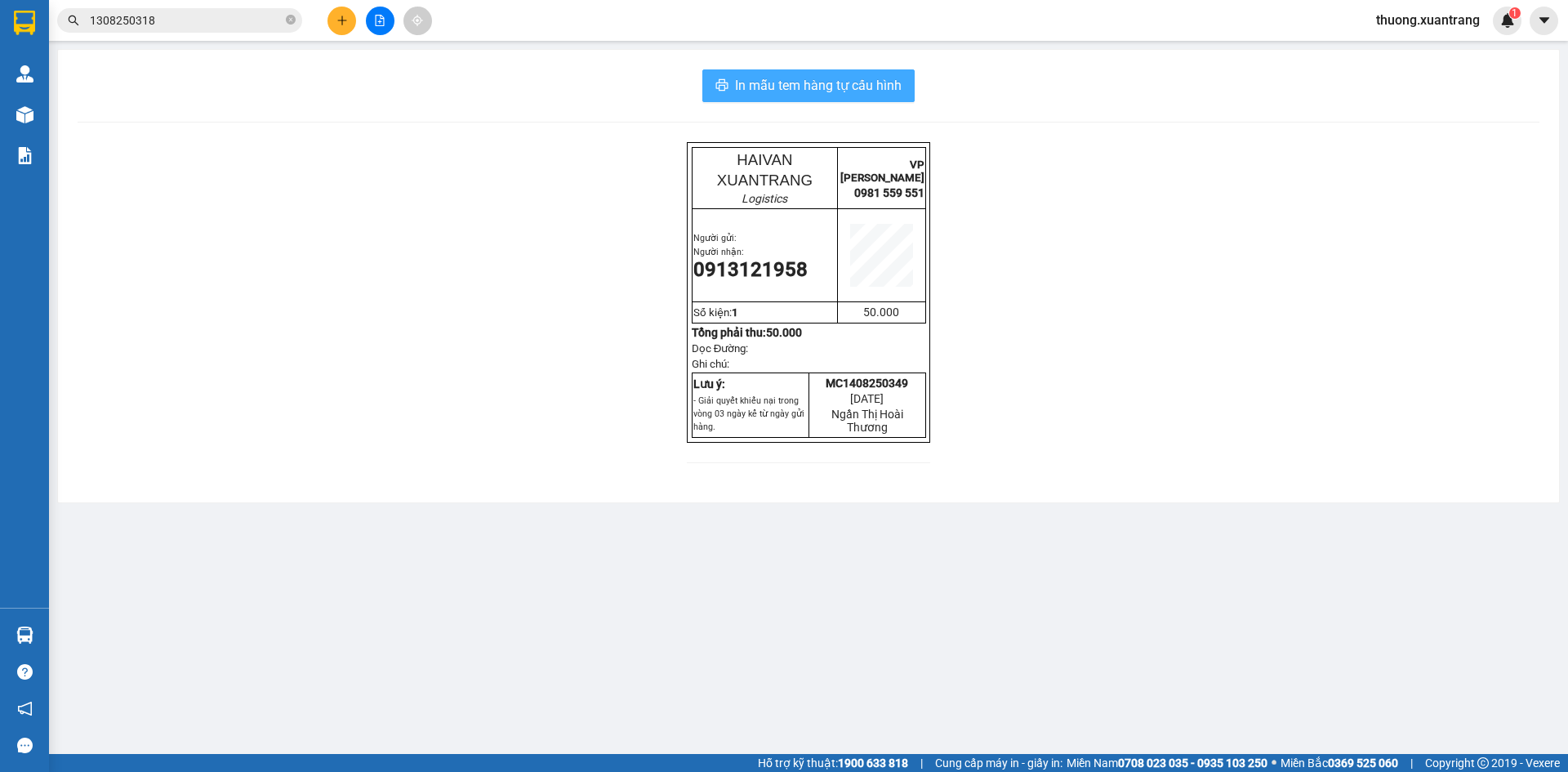
click at [849, 82] on span "In mẫu tem hàng tự cấu hình" at bounding box center [818, 85] width 166 height 21
